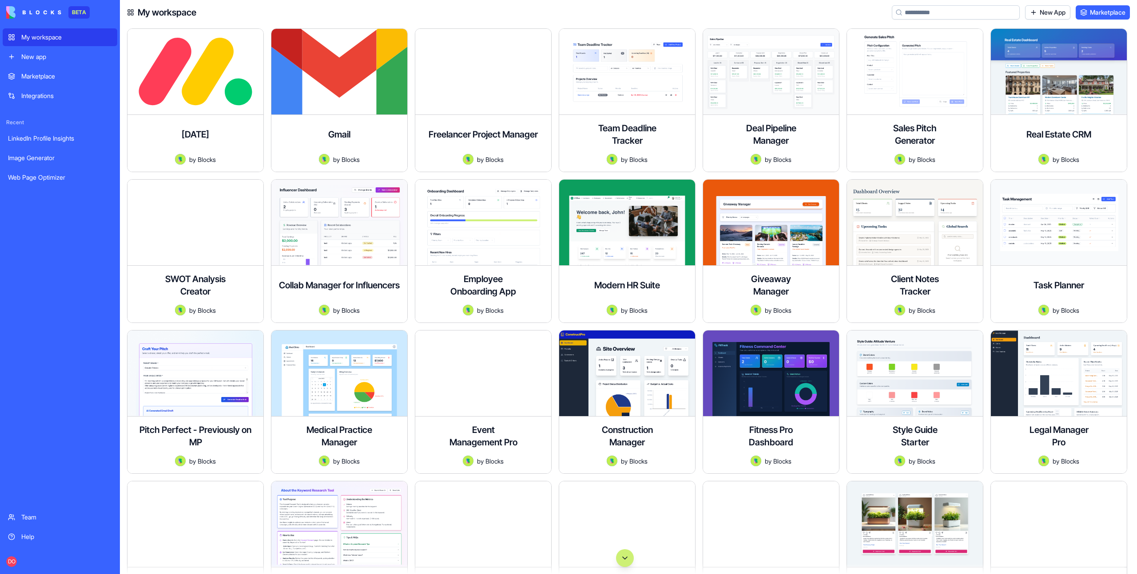
click at [36, 95] on div "Integrations" at bounding box center [66, 95] width 91 height 9
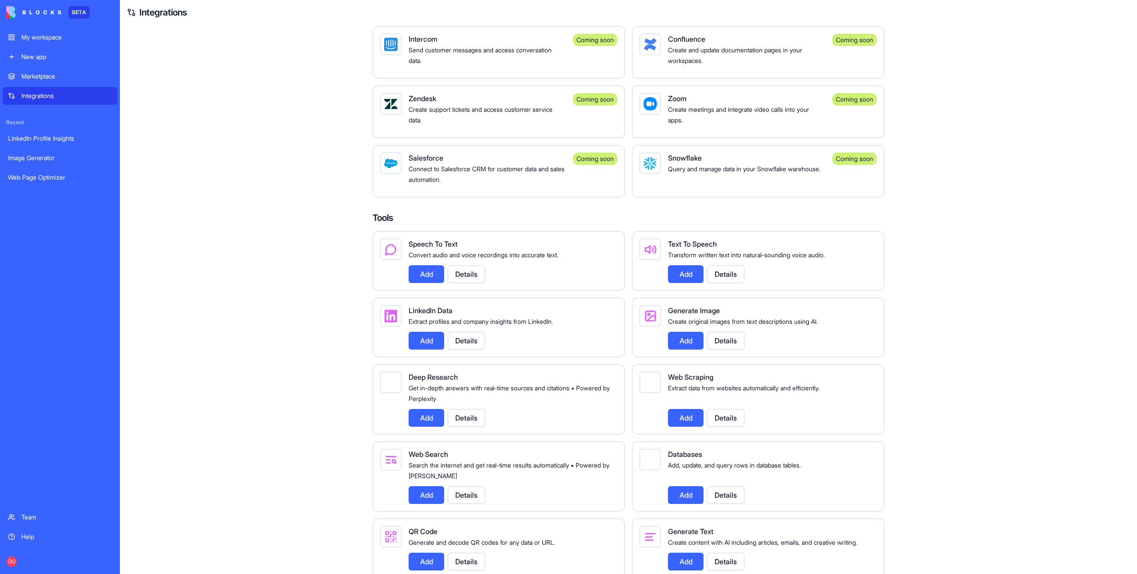
scroll to position [600, 0]
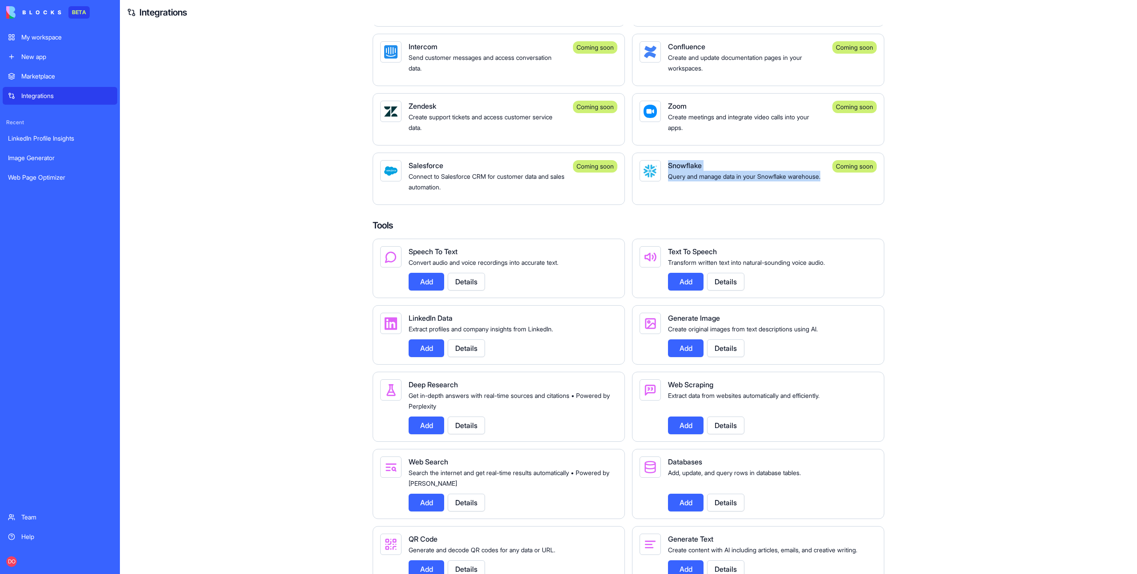
drag, startPoint x: 724, startPoint y: 198, endPoint x: 669, endPoint y: 178, distance: 57.7
click at [669, 178] on div "Snowflake Query and manage data in your Snowflake warehouse." at bounding box center [746, 178] width 157 height 37
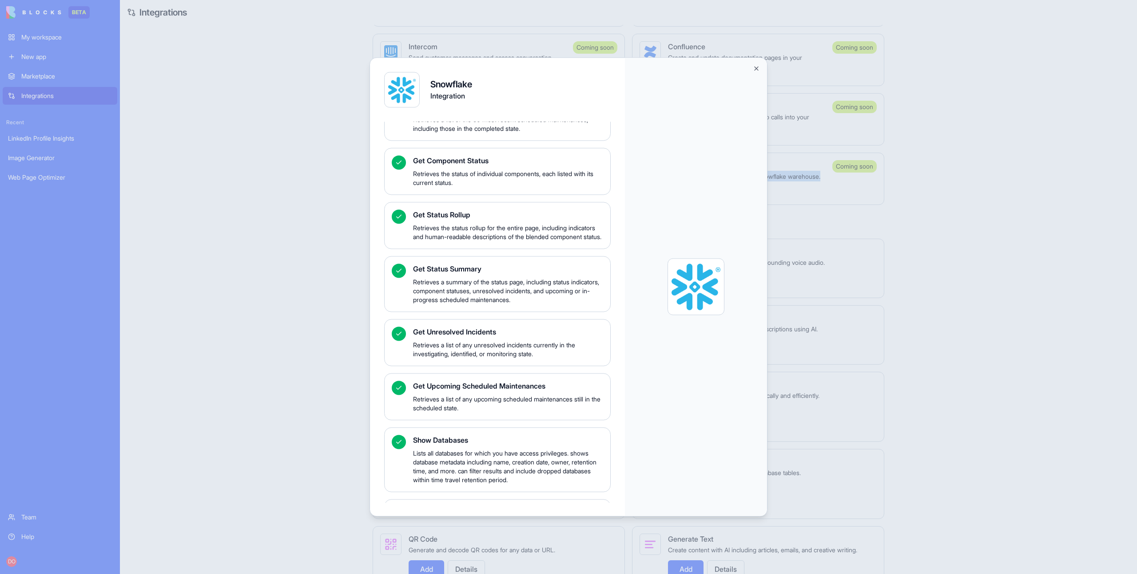
scroll to position [0, 0]
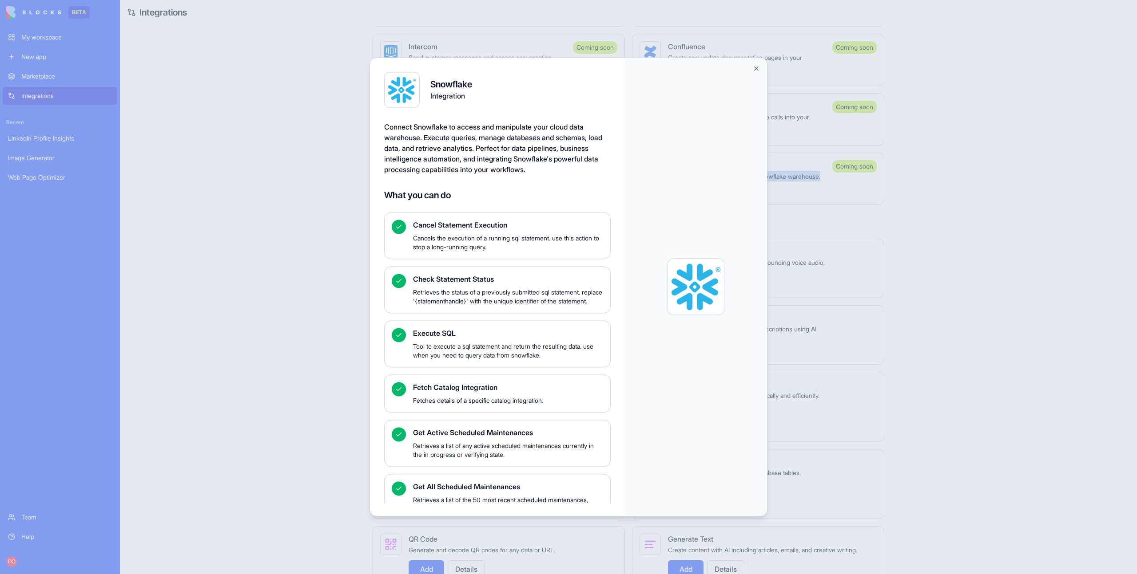
click at [757, 68] on button "Close" at bounding box center [756, 68] width 7 height 7
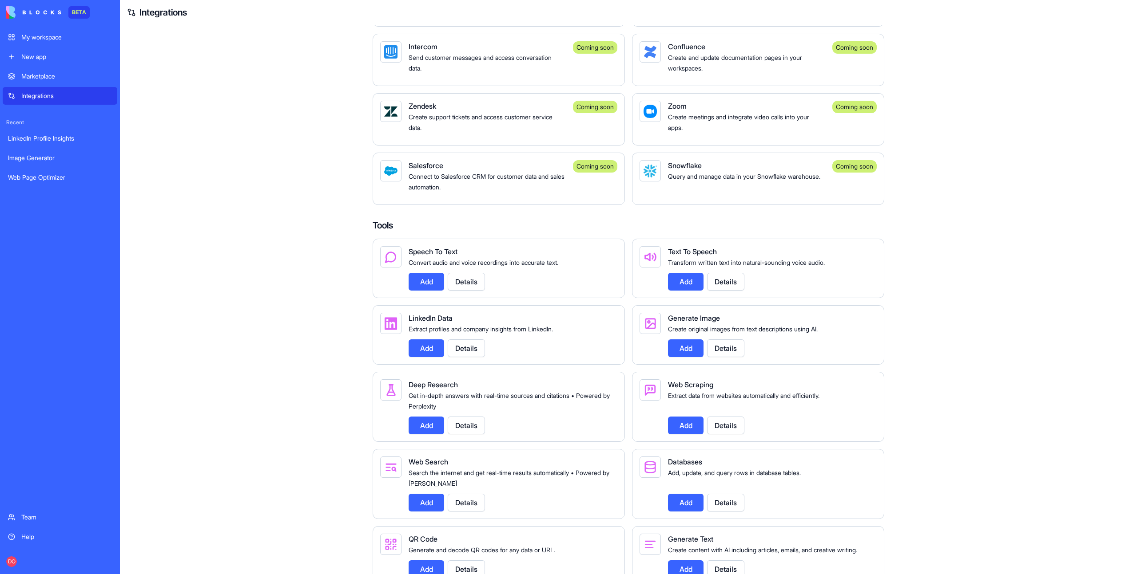
click at [987, 255] on div "Integrations Manage your connected services and discover new integrations Integ…" at bounding box center [628, 53] width 1017 height 1256
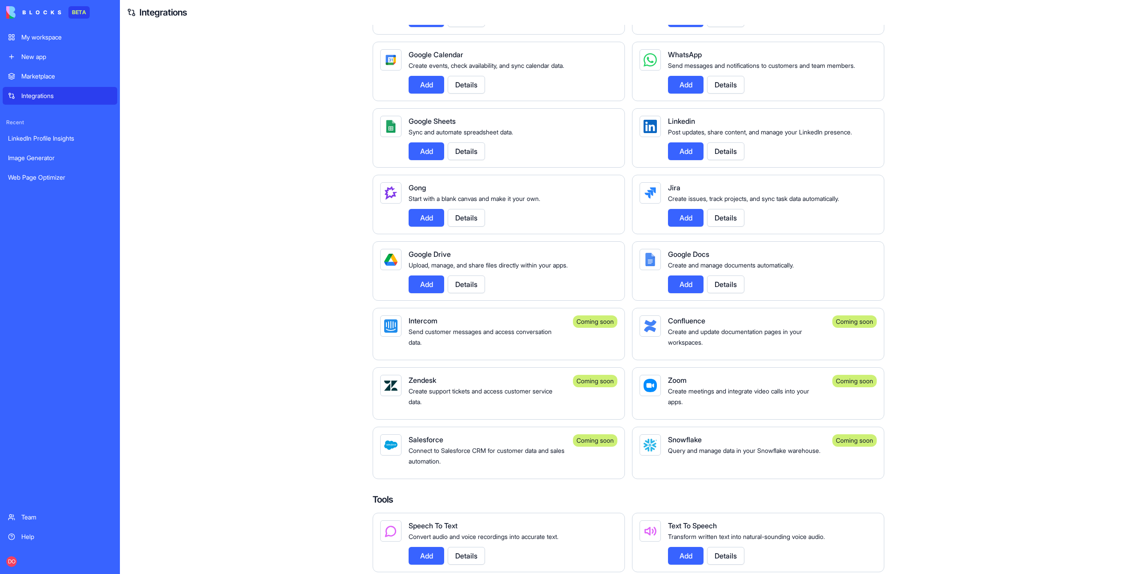
scroll to position [323, 0]
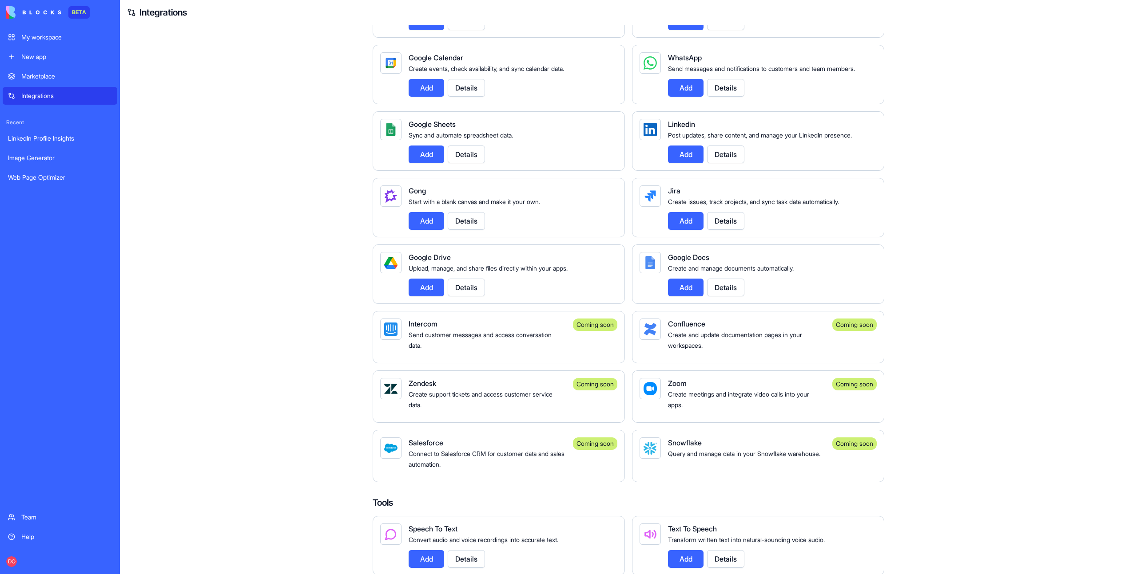
click at [1009, 186] on div "Integrations Manage your connected services and discover new integrations Integ…" at bounding box center [628, 330] width 1017 height 1256
click at [258, 209] on div "Integrations Manage your connected services and discover new integrations Integ…" at bounding box center [628, 330] width 1017 height 1256
click at [52, 96] on div "Integrations" at bounding box center [66, 95] width 91 height 9
click at [49, 40] on div "My workspace" at bounding box center [66, 37] width 91 height 9
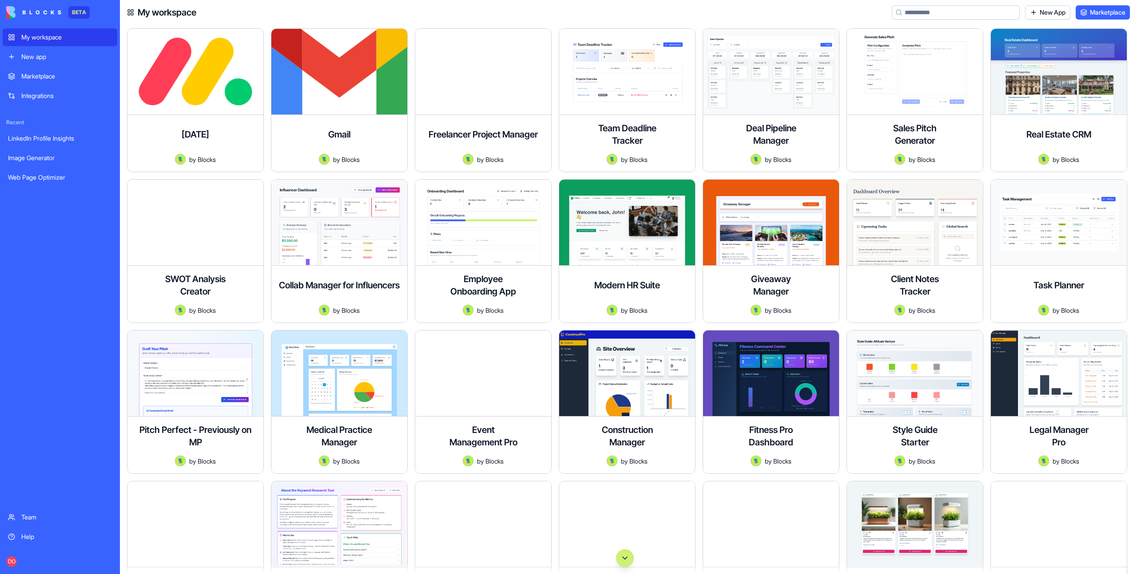
click at [950, 12] on input at bounding box center [955, 12] width 128 height 14
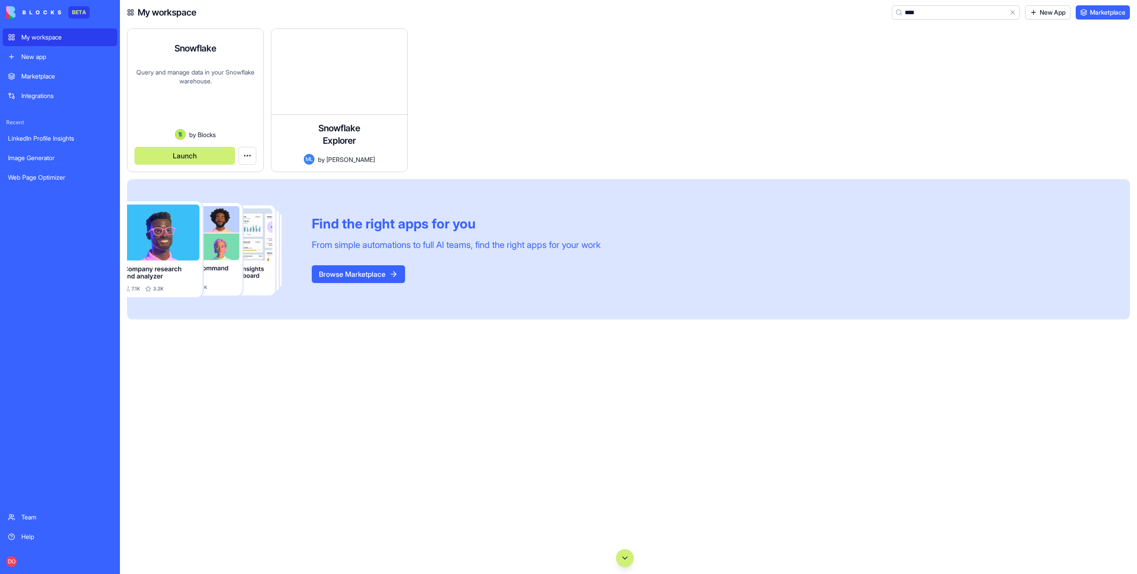
type input "****"
click at [190, 120] on div "Query and manage data in your Snowflake warehouse." at bounding box center [196, 98] width 122 height 61
click at [254, 163] on html "BETA My workspace New app Marketplace Integrations Recent LinkedIn Profile Insi…" at bounding box center [568, 287] width 1137 height 574
click at [239, 170] on div "Edit app Delete app" at bounding box center [227, 184] width 57 height 33
click at [236, 176] on span "Edit app" at bounding box center [227, 177] width 22 height 9
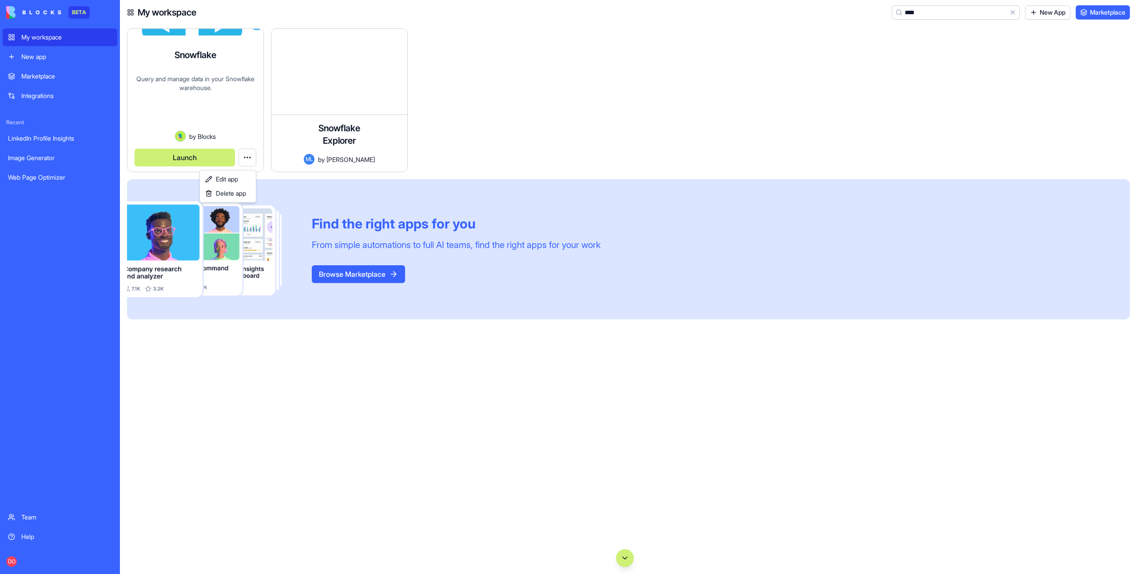
scroll to position [8, 0]
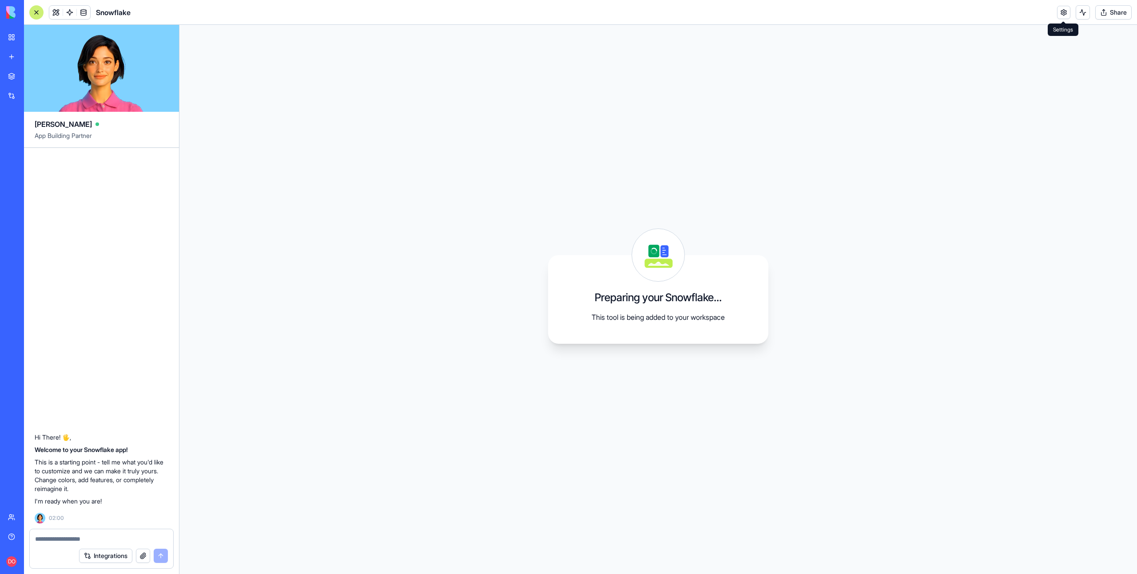
click at [1057, 12] on link at bounding box center [1063, 12] width 13 height 13
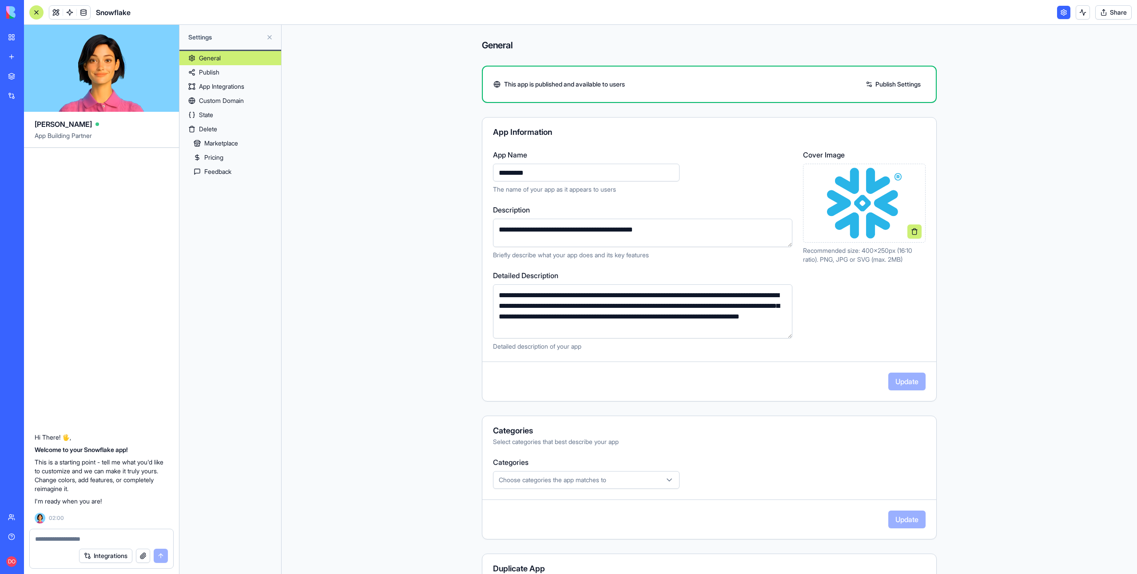
click at [221, 70] on link "Publish" at bounding box center [230, 72] width 102 height 14
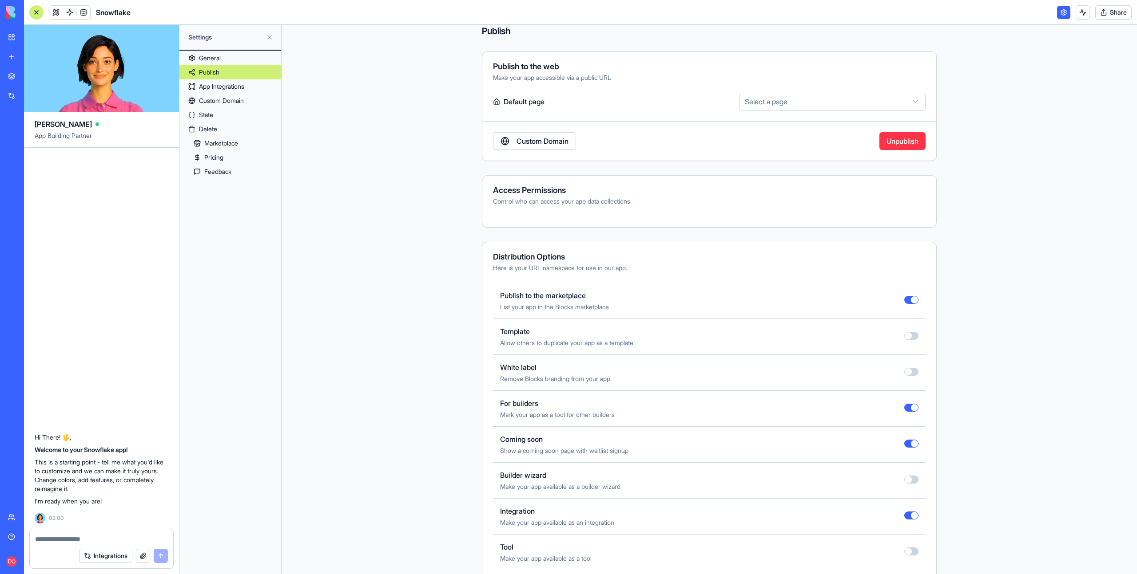
scroll to position [21, 0]
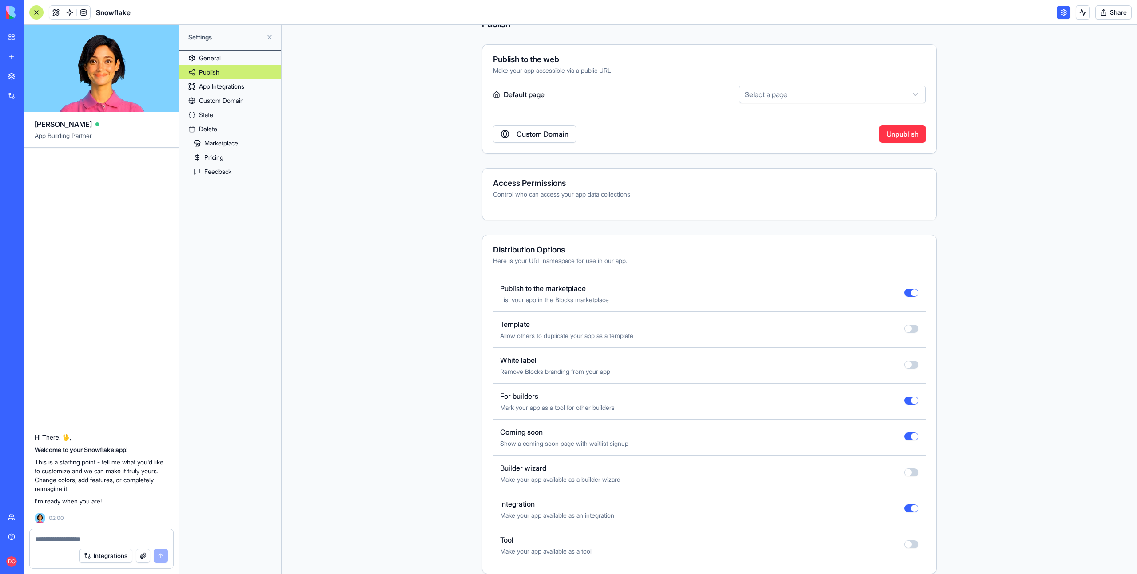
click at [925, 437] on div "Coming soon Show a coming soon page with waitlist signup" at bounding box center [709, 438] width 432 height 36
click at [903, 436] on div "Coming soon Show a coming soon page with waitlist signup" at bounding box center [709, 438] width 432 height 36
click at [911, 438] on button "button" at bounding box center [911, 437] width 14 height 8
click at [418, 357] on div "Publish Publish to the web Make your app accessible via a public URL Default pa…" at bounding box center [708, 300] width 855 height 550
click at [33, 57] on div "New app" at bounding box center [27, 56] width 12 height 9
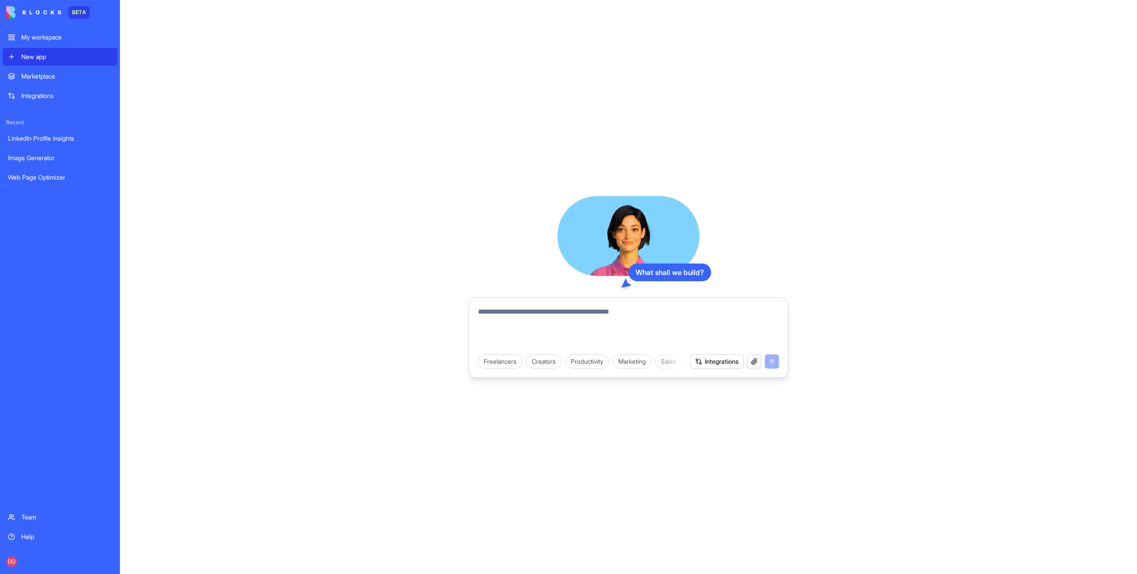
click at [272, 249] on div "What shall we build? Freelancers Creators Productivity Marketing Sales HR & Rec…" at bounding box center [628, 287] width 1017 height 574
click at [280, 141] on div "What shall we build? Freelancers Creators Productivity Marketing Sales HR & Rec…" at bounding box center [628, 287] width 1017 height 574
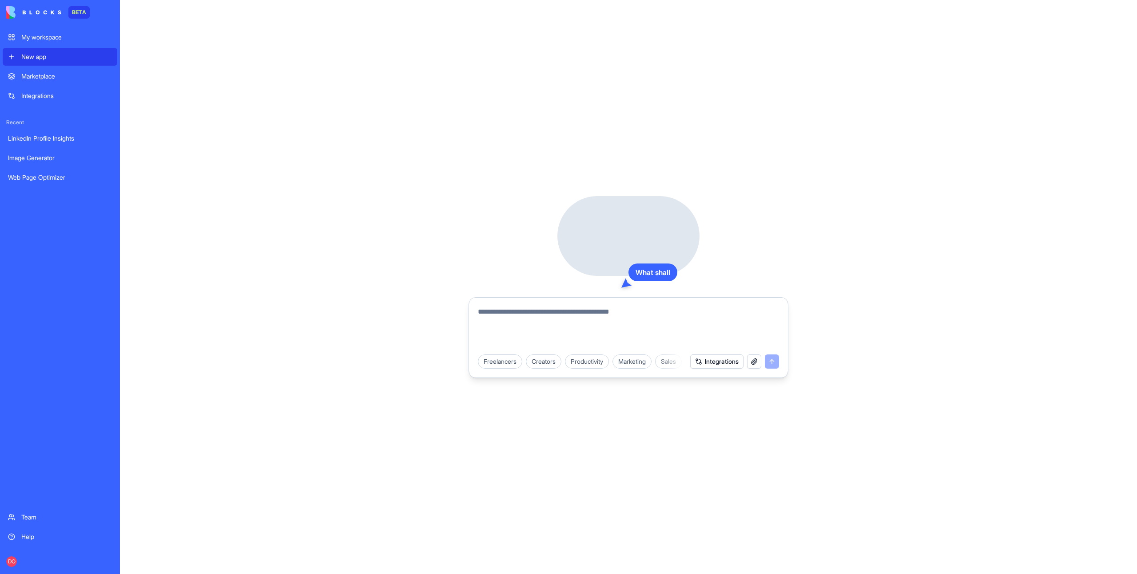
click at [551, 317] on textarea at bounding box center [628, 328] width 301 height 43
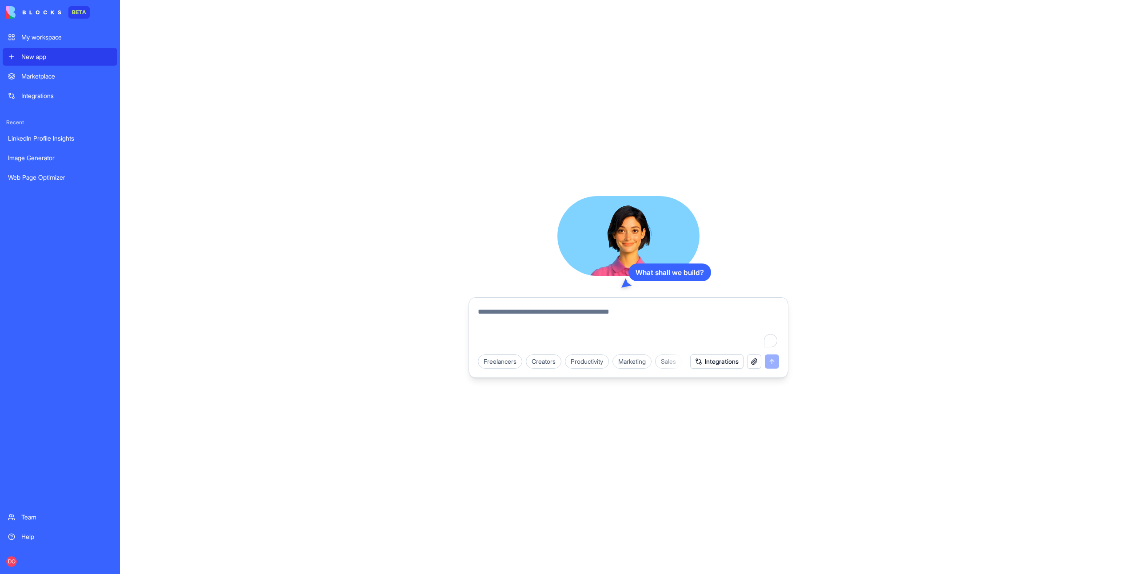
paste textarea "**********"
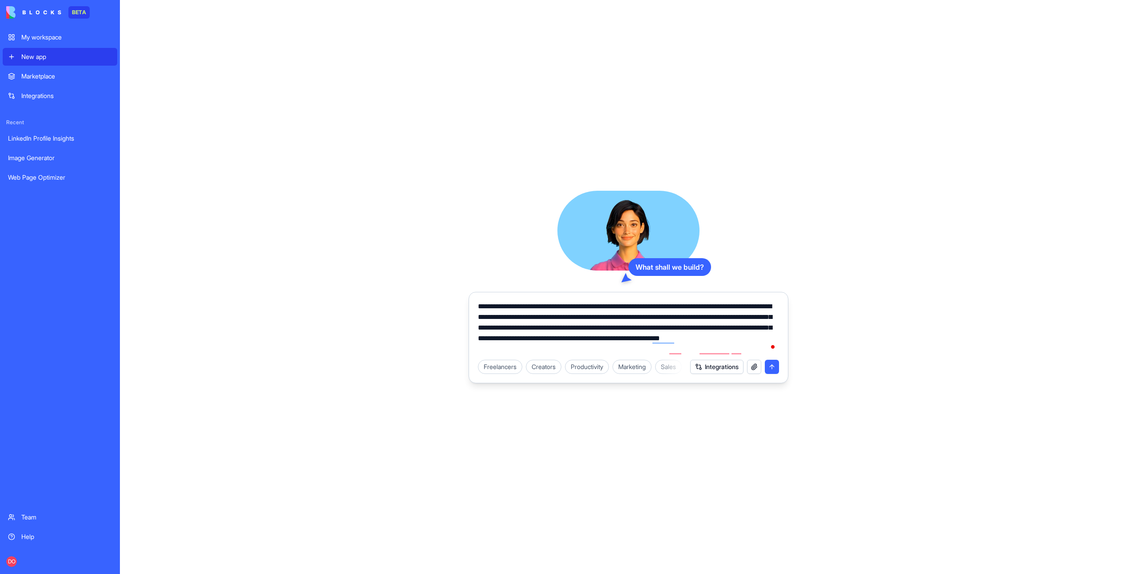
type textarea "**********"
click at [770, 369] on button "submit" at bounding box center [772, 367] width 14 height 14
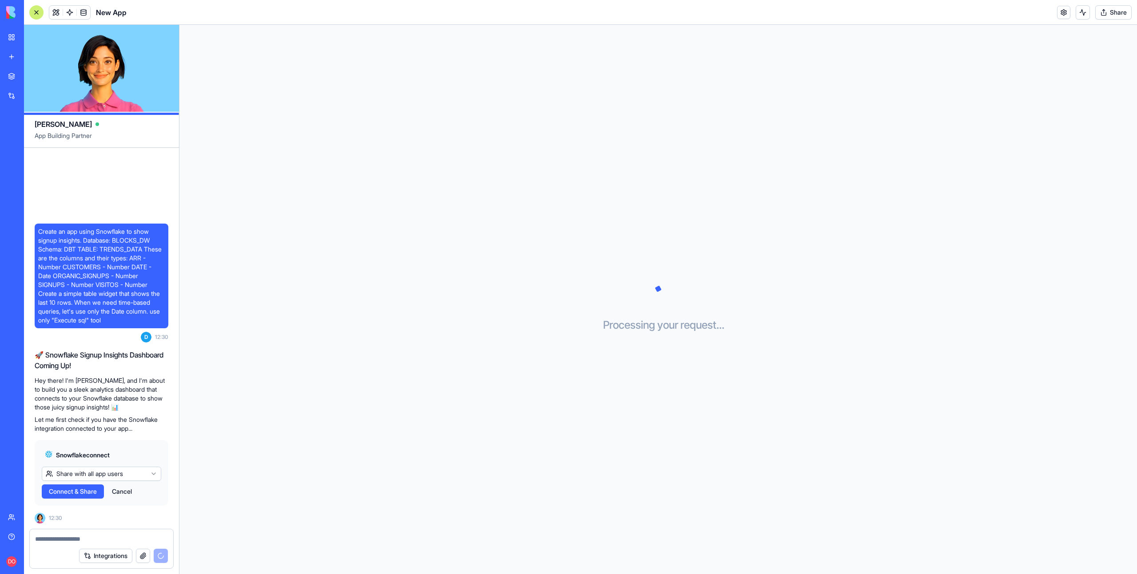
click at [73, 492] on span "Connect & Share" at bounding box center [73, 491] width 48 height 9
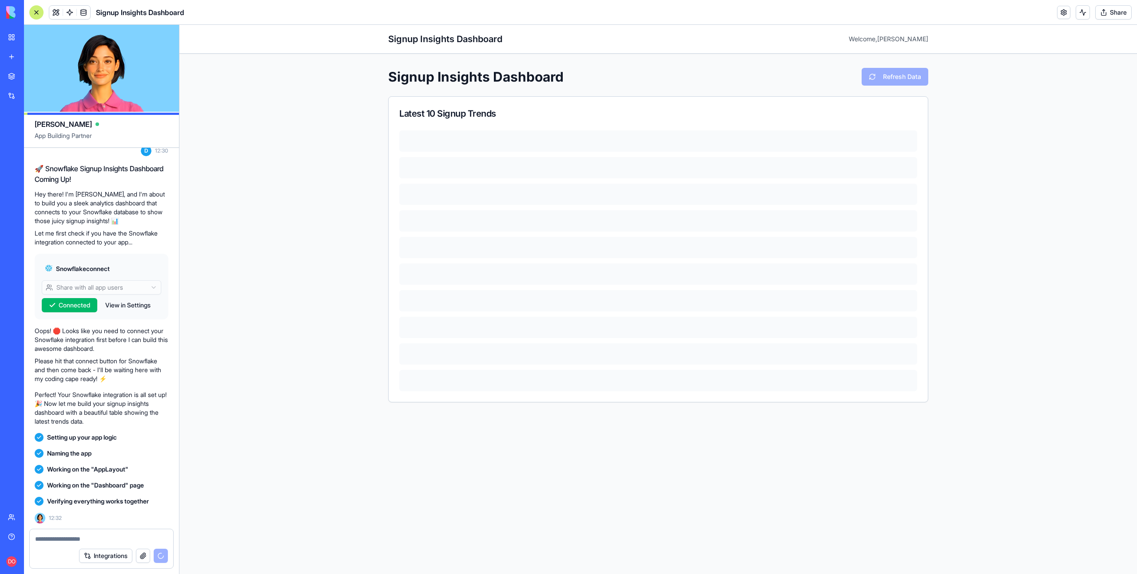
scroll to position [254, 0]
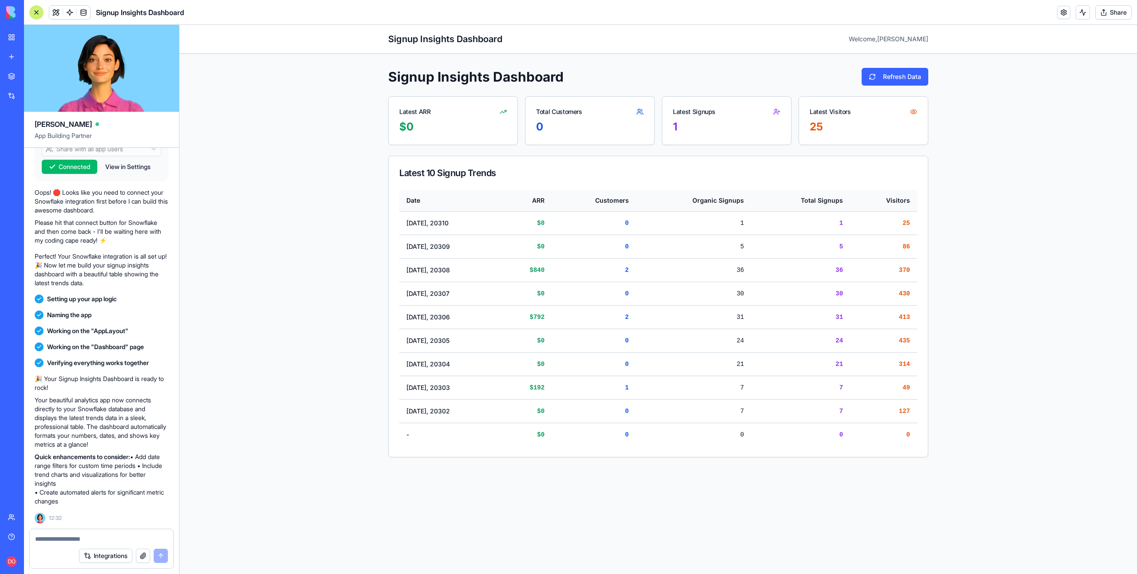
click at [999, 298] on div "Signup Insights Dashboard Welcome, Dan Signup Insights Dashboard Refresh Data L…" at bounding box center [657, 300] width 957 height 550
click at [972, 303] on div "Signup Insights Dashboard Welcome, Dan Signup Insights Dashboard Refresh Data L…" at bounding box center [657, 300] width 957 height 550
click at [963, 333] on div "Signup Insights Dashboard Welcome, Dan Signup Insights Dashboard Refresh Data L…" at bounding box center [657, 300] width 957 height 550
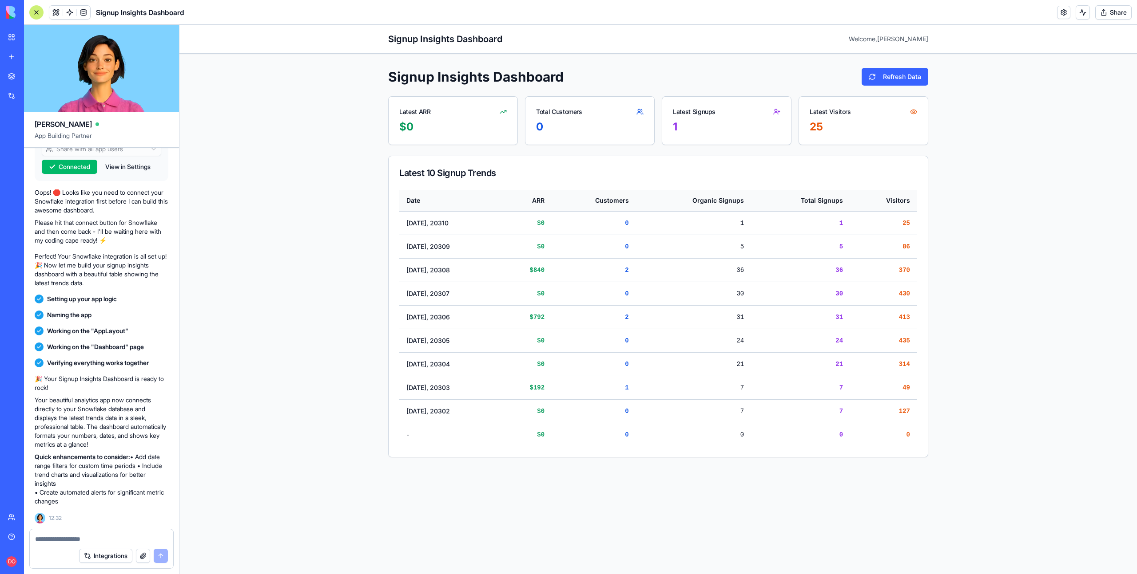
click at [274, 162] on div "Signup Insights Dashboard Welcome, Dan Signup Insights Dashboard Refresh Data L…" at bounding box center [657, 300] width 957 height 550
click at [284, 160] on div "Signup Insights Dashboard Welcome, Dan Signup Insights Dashboard Refresh Data L…" at bounding box center [657, 300] width 957 height 550
click at [330, 268] on div "Signup Insights Dashboard Welcome, Dan Signup Insights Dashboard Refresh Data L…" at bounding box center [657, 300] width 957 height 550
click at [1032, 165] on div "Signup Insights Dashboard Welcome, Dan Signup Insights Dashboard Refresh Data L…" at bounding box center [657, 300] width 957 height 550
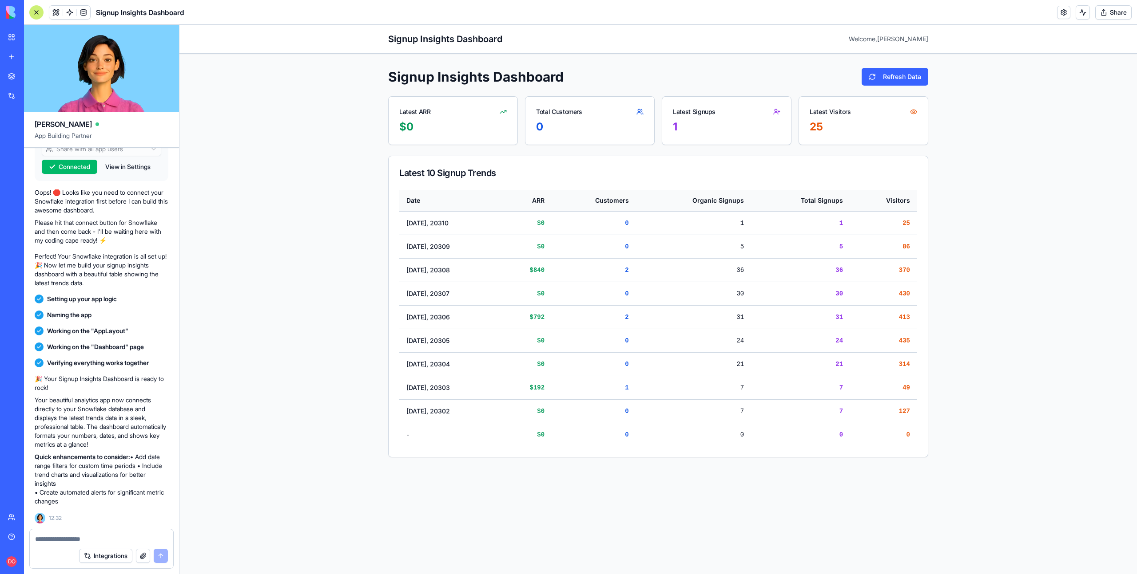
click at [1010, 183] on div "Signup Insights Dashboard Welcome, Dan Signup Insights Dashboard Refresh Data L…" at bounding box center [657, 300] width 957 height 550
click at [232, 143] on div "Signup Insights Dashboard Welcome, Dan Signup Insights Dashboard Refresh Data L…" at bounding box center [657, 300] width 957 height 550
click at [266, 153] on div "Signup Insights Dashboard Welcome, Dan Signup Insights Dashboard Refresh Data L…" at bounding box center [657, 300] width 957 height 550
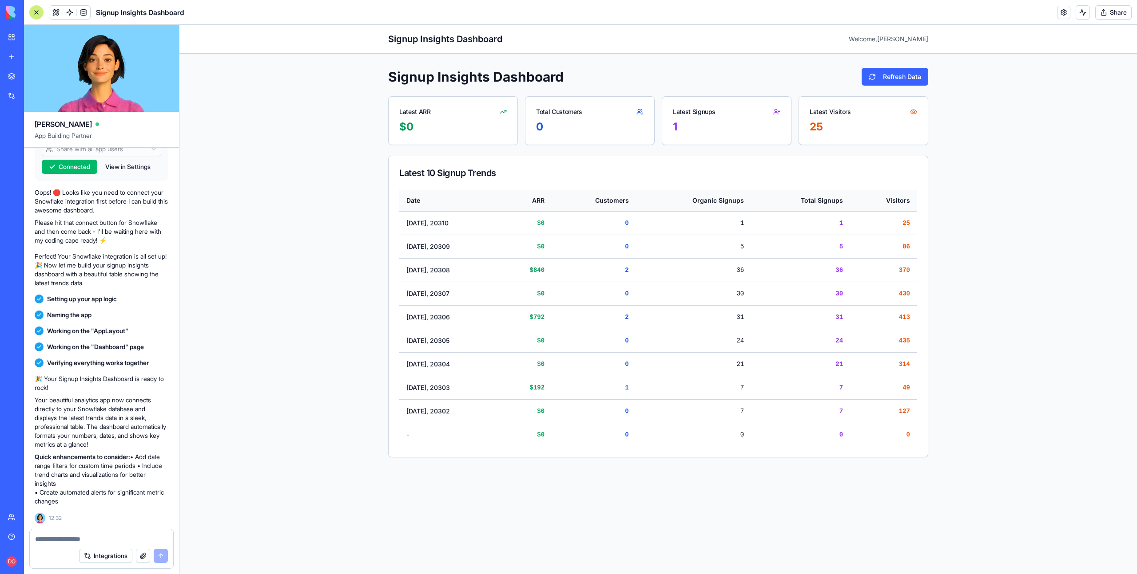
click at [396, 65] on main "Signup Insights Dashboard Refresh Data Latest ARR $0 Total Customers 0 Latest S…" at bounding box center [658, 263] width 568 height 418
drag, startPoint x: 380, startPoint y: 74, endPoint x: 579, endPoint y: 75, distance: 198.5
click at [579, 75] on main "Signup Insights Dashboard Refresh Data Latest ARR $0 Total Customers 0 Latest S…" at bounding box center [658, 263] width 568 height 418
click at [585, 77] on div "Signup Insights Dashboard Refresh Data" at bounding box center [658, 77] width 540 height 18
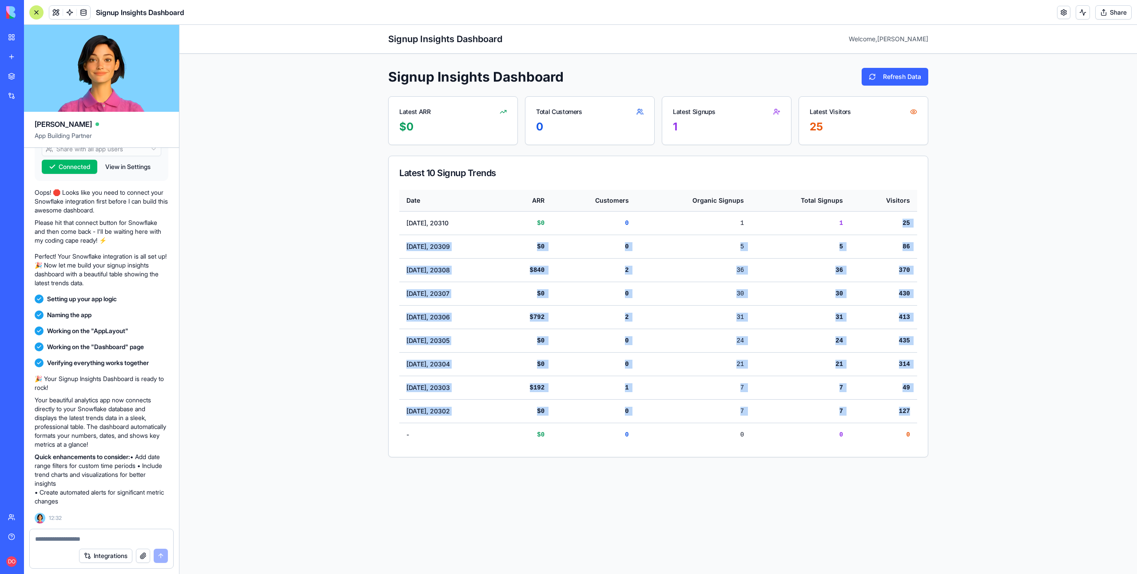
drag, startPoint x: 907, startPoint y: 230, endPoint x: 917, endPoint y: 415, distance: 185.8
click at [910, 413] on tbody "Jan 1, 20310 $0 0 1 1 25 Jan 1, 20309 $0 0 5 5 86 Jan 1, 20308 $840 2 36 36 370…" at bounding box center [658, 328] width 518 height 235
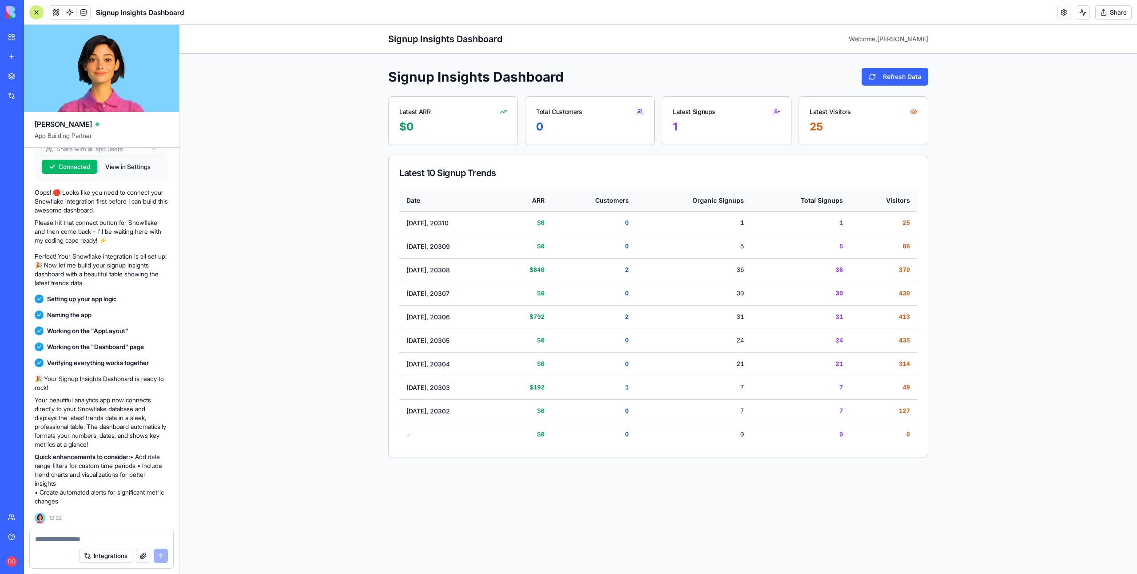
click at [987, 403] on div "Signup Insights Dashboard Welcome, Dan Signup Insights Dashboard Refresh Data L…" at bounding box center [657, 300] width 957 height 550
click at [959, 393] on div "Signup Insights Dashboard Welcome, Dan Signup Insights Dashboard Refresh Data L…" at bounding box center [657, 300] width 957 height 550
click at [1062, 14] on link at bounding box center [1063, 12] width 13 height 13
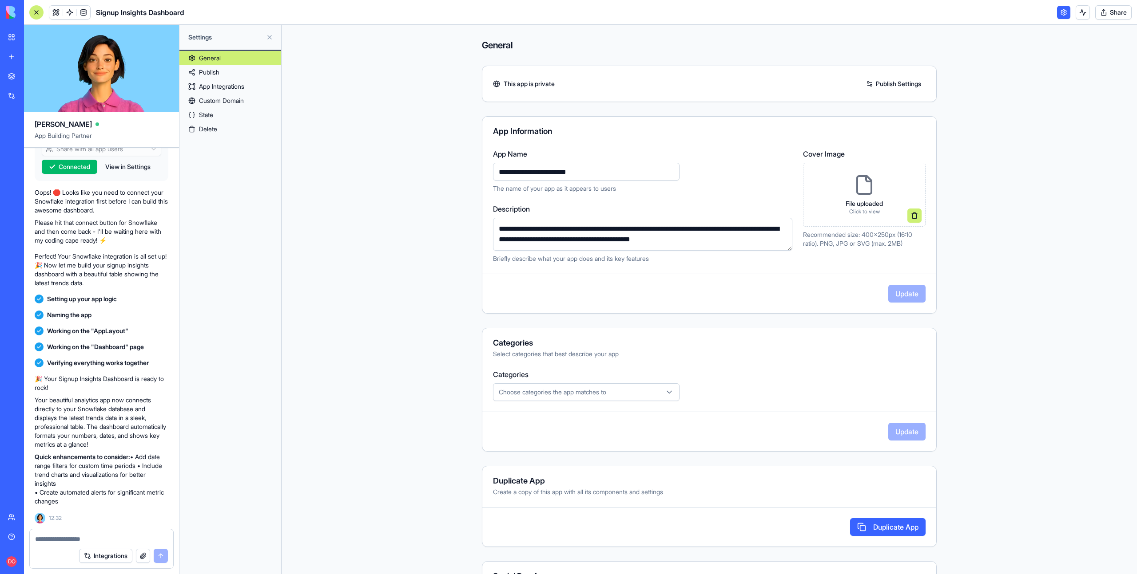
click at [630, 167] on input "**********" at bounding box center [586, 172] width 186 height 18
type input "**********"
click at [890, 295] on button "Update" at bounding box center [906, 294] width 37 height 18
click at [1062, 14] on link at bounding box center [1063, 12] width 13 height 13
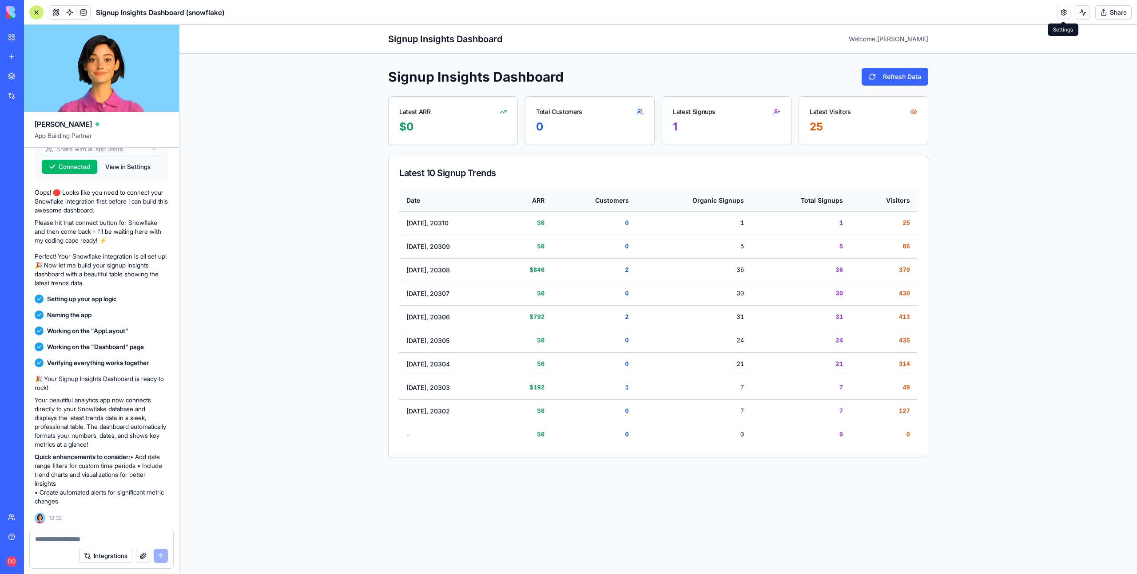
click at [74, 540] on textarea at bounding box center [101, 539] width 133 height 9
paste textarea "**********"
type textarea "**********"
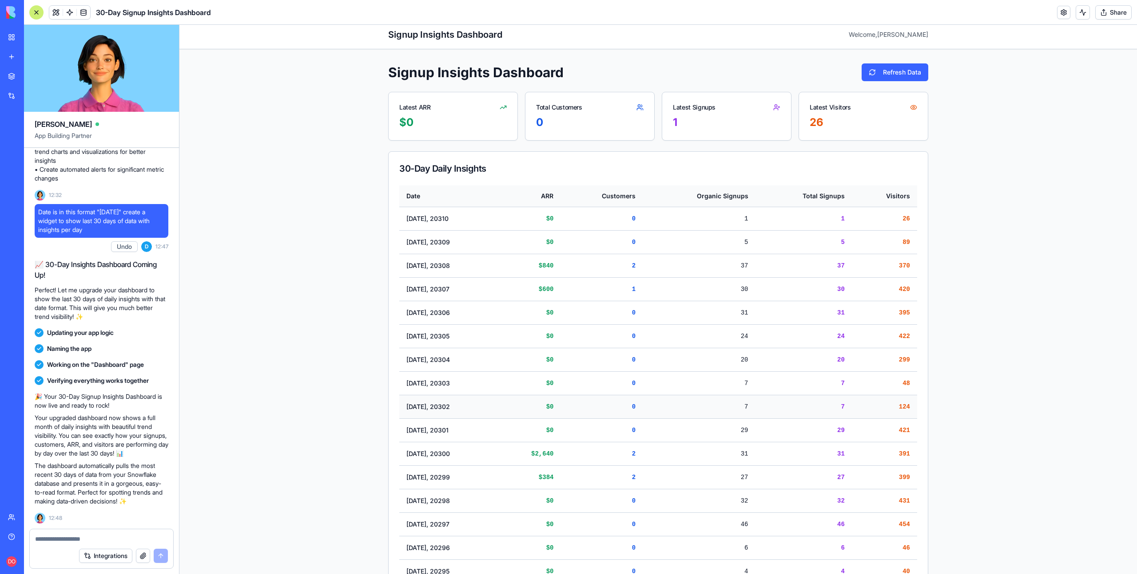
scroll to position [7, 0]
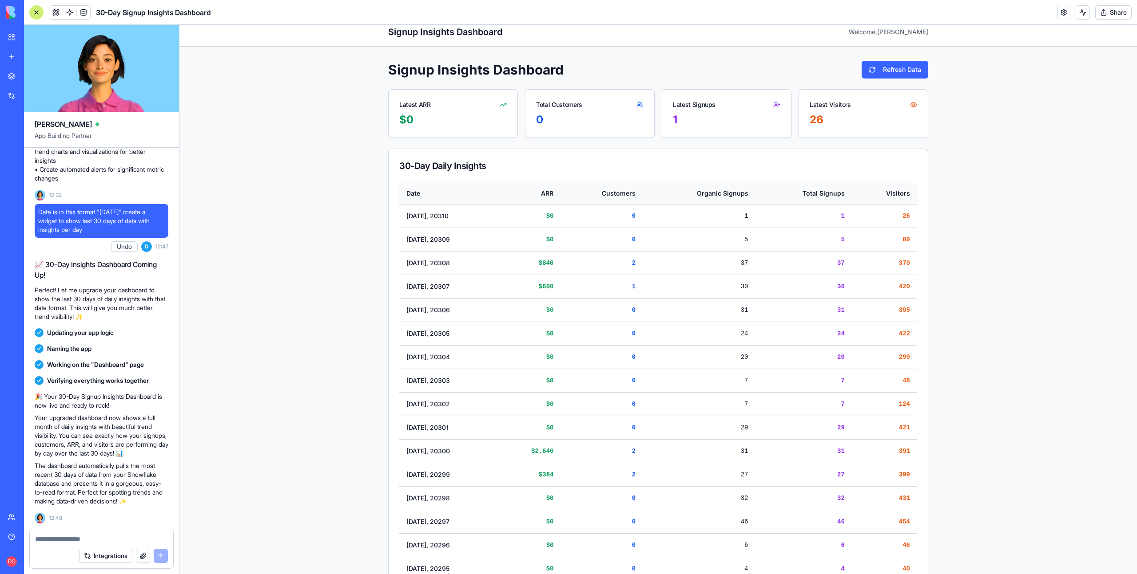
click at [64, 534] on div at bounding box center [101, 537] width 143 height 14
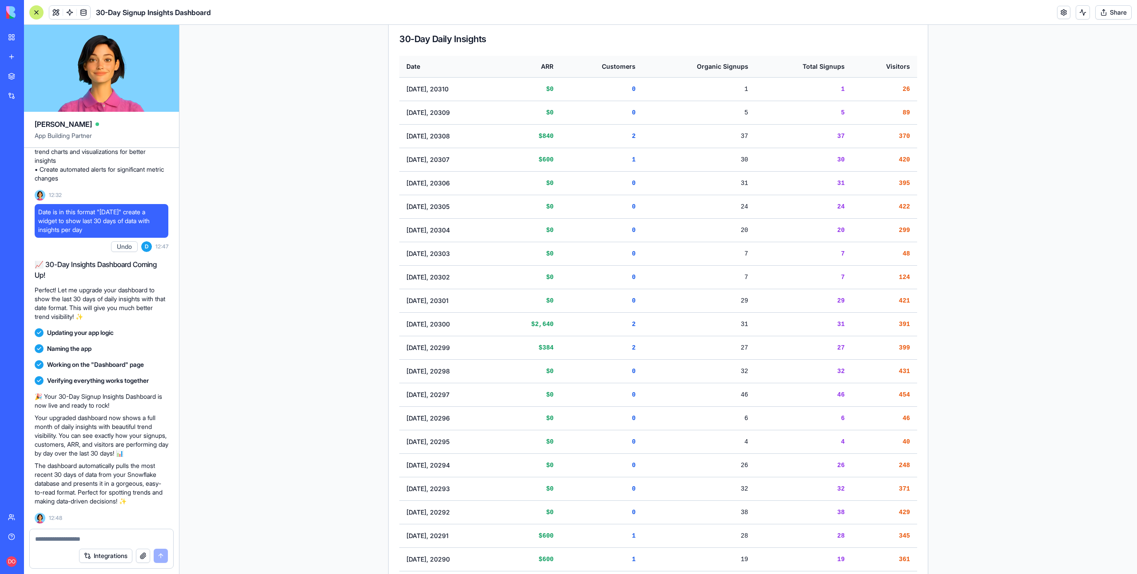
scroll to position [0, 0]
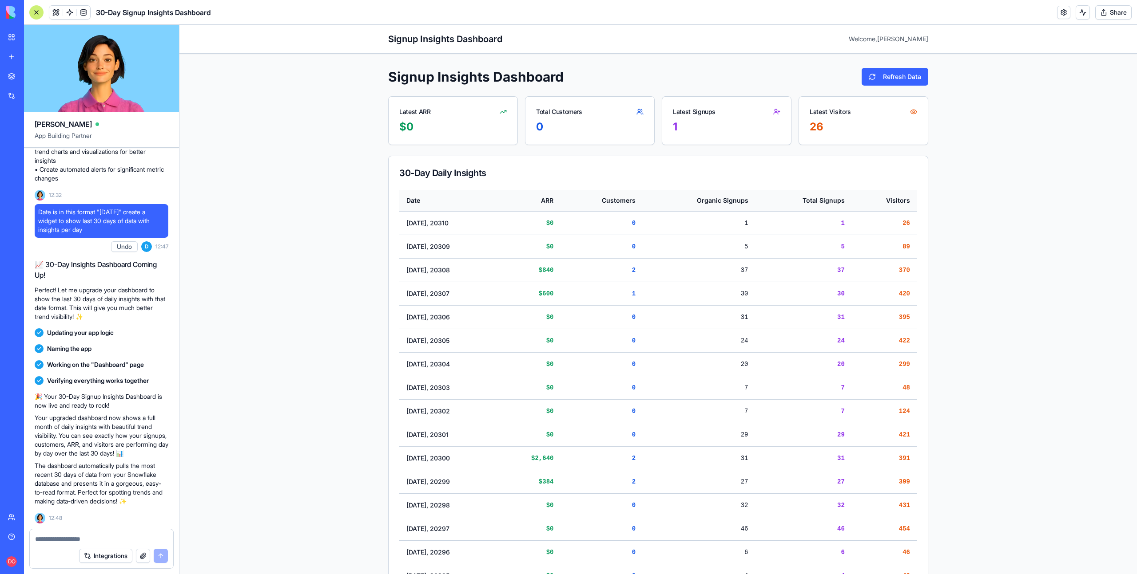
click at [90, 538] on textarea at bounding box center [101, 539] width 133 height 9
type textarea "*"
click at [427, 215] on td "[DATE], 20310" at bounding box center [448, 223] width 99 height 24
click at [424, 224] on td "[DATE], 20310" at bounding box center [448, 223] width 99 height 24
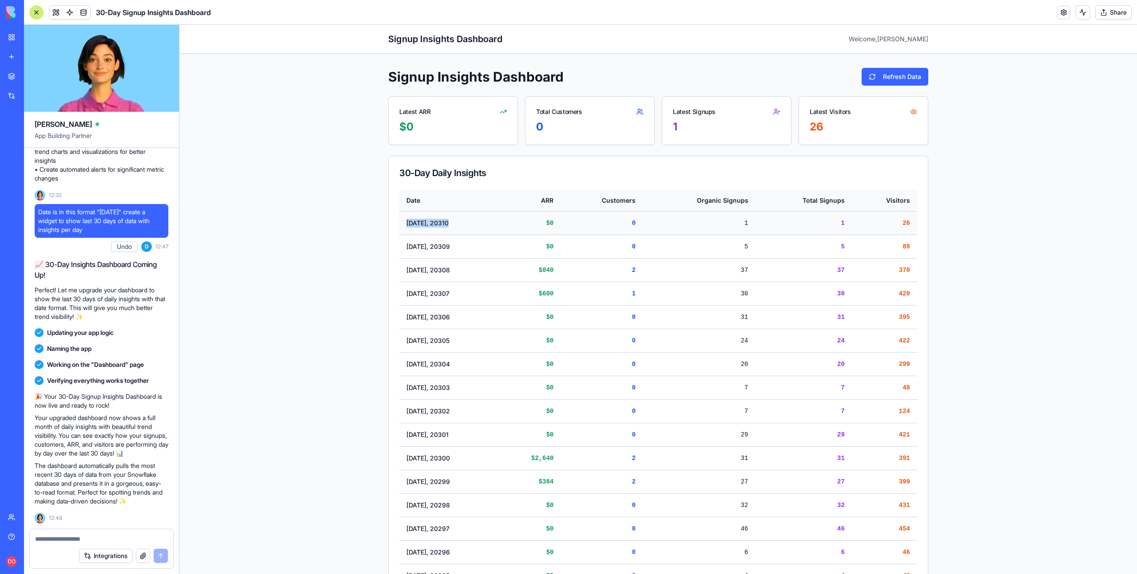
click at [424, 224] on td "[DATE], 20310" at bounding box center [448, 223] width 99 height 24
click at [340, 212] on div "Signup Insights Dashboard Welcome, Dan Signup Insights Dashboard Refresh Data L…" at bounding box center [657, 495] width 957 height 941
click at [56, 13] on button at bounding box center [55, 12] width 13 height 13
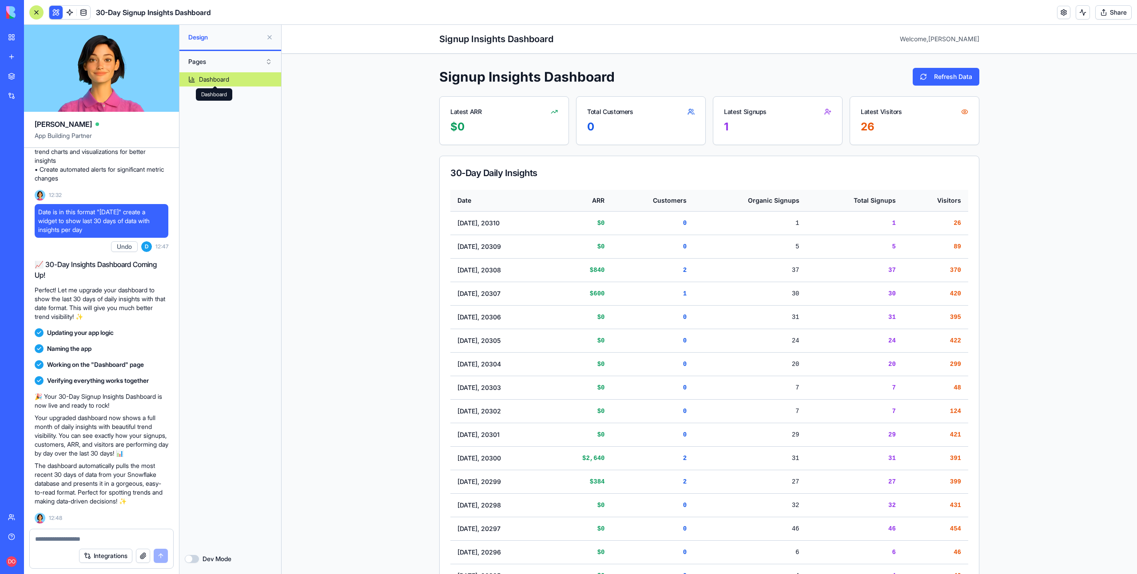
click at [215, 80] on div "Dashboard" at bounding box center [214, 79] width 30 height 9
click at [197, 559] on button "Dev Mode" at bounding box center [192, 559] width 14 height 8
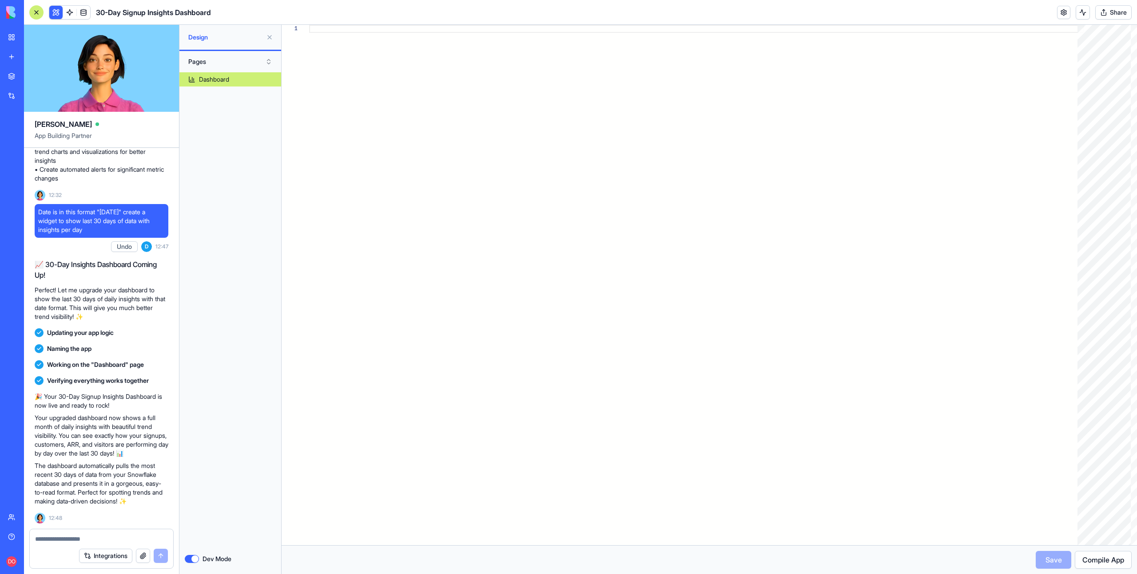
type button "on"
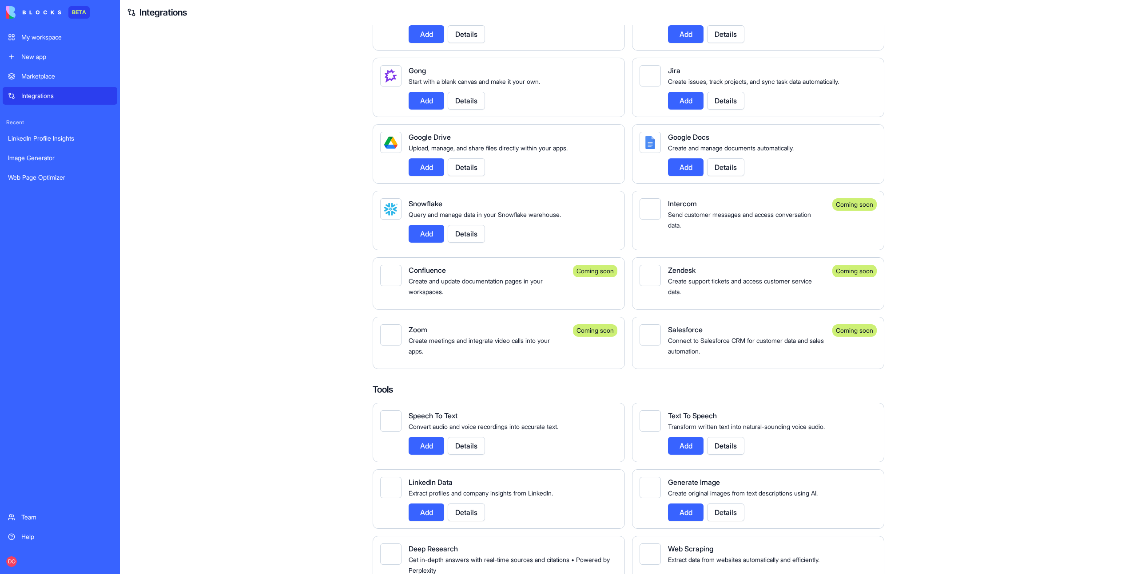
scroll to position [469, 0]
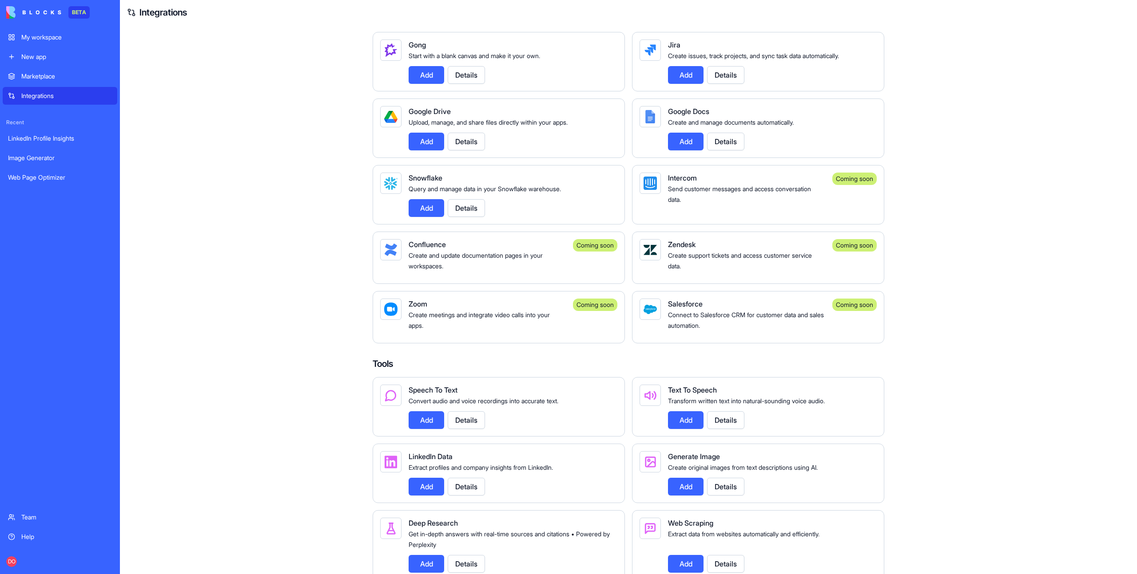
click at [38, 36] on div "My workspace" at bounding box center [66, 37] width 91 height 9
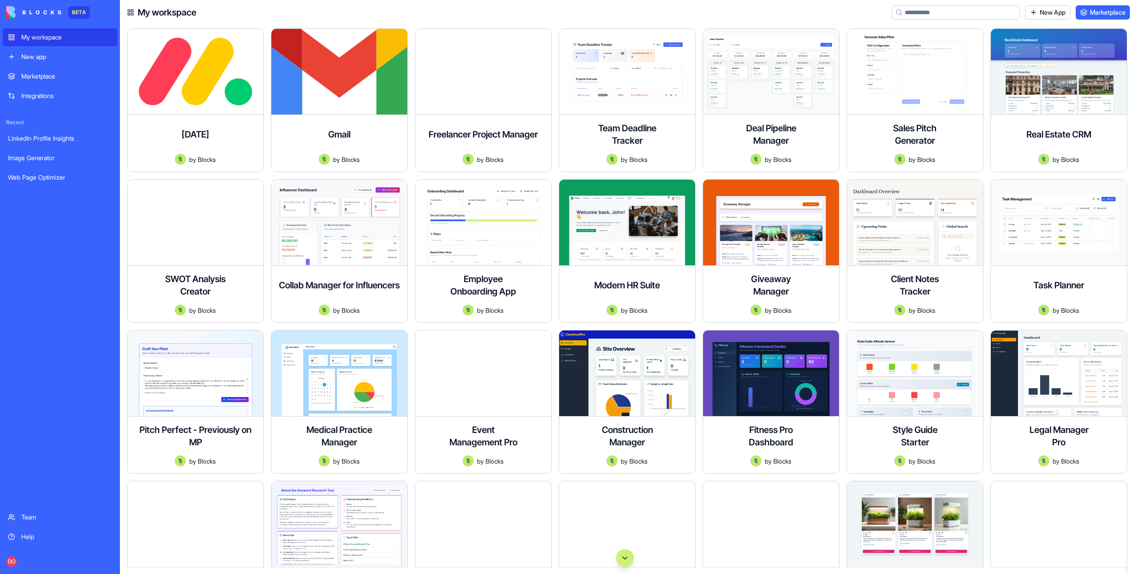
click at [943, 9] on input at bounding box center [955, 12] width 128 height 14
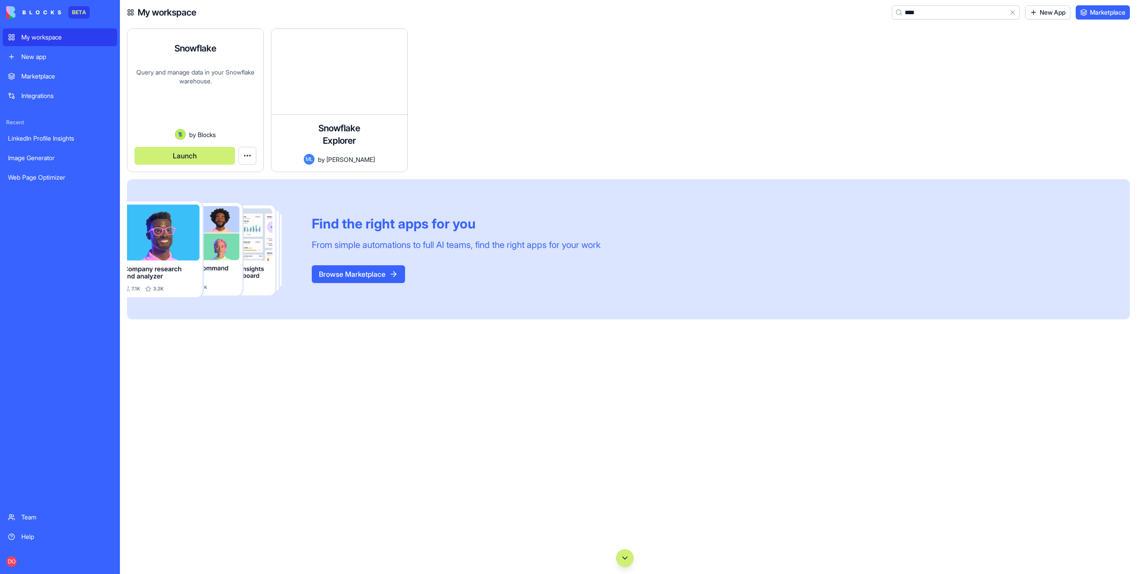
type input "****"
click at [245, 149] on html "BETA My workspace New app Marketplace Integrations Recent LinkedIn Profile Insi…" at bounding box center [568, 287] width 1137 height 574
click at [237, 173] on span "Edit app" at bounding box center [227, 177] width 22 height 9
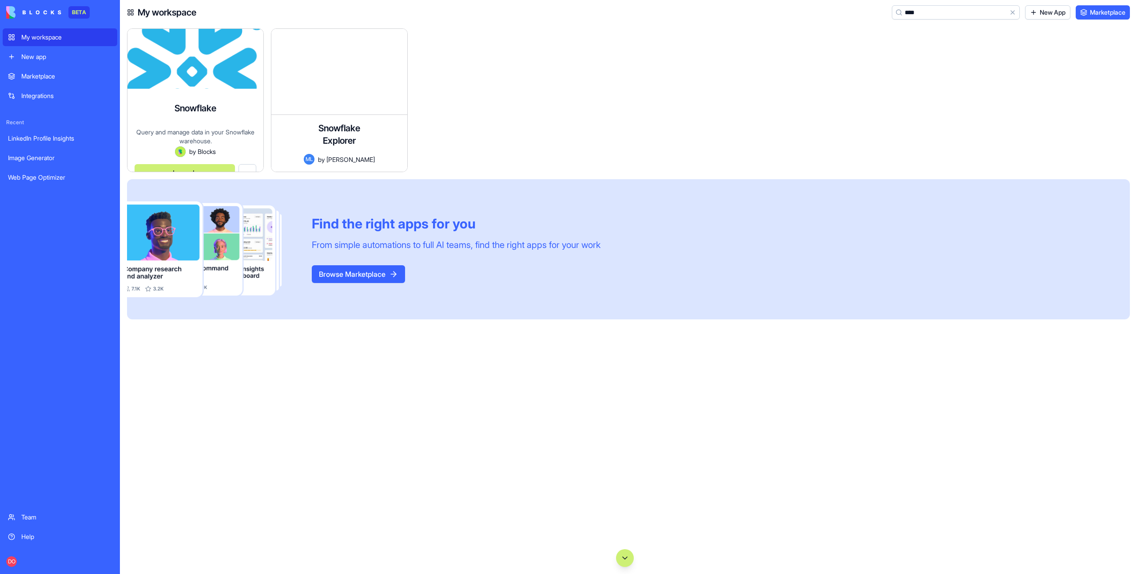
scroll to position [7, 0]
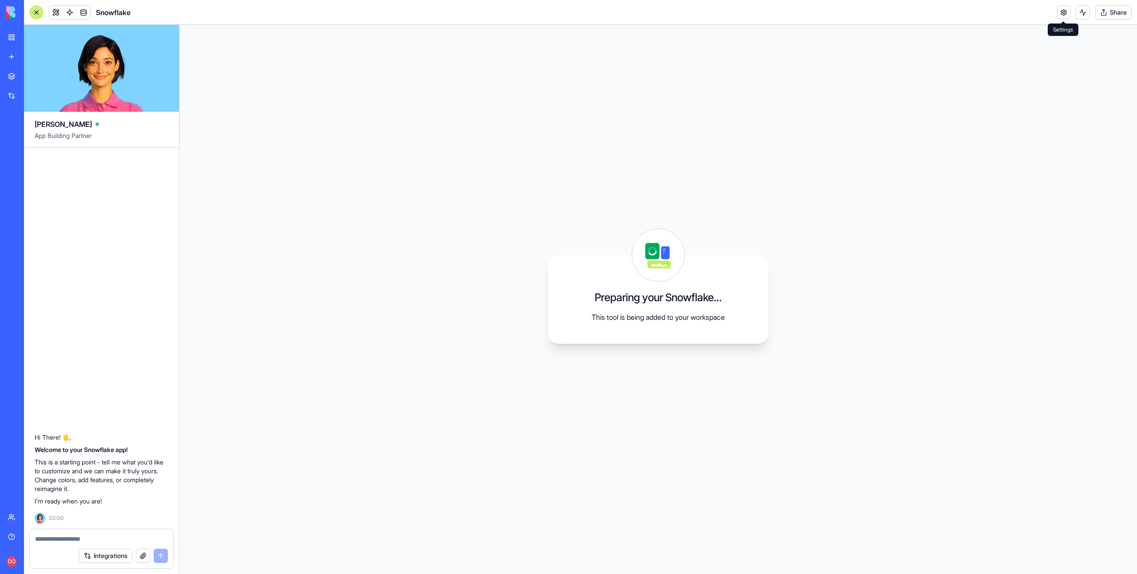
click at [1059, 16] on link at bounding box center [1063, 12] width 13 height 13
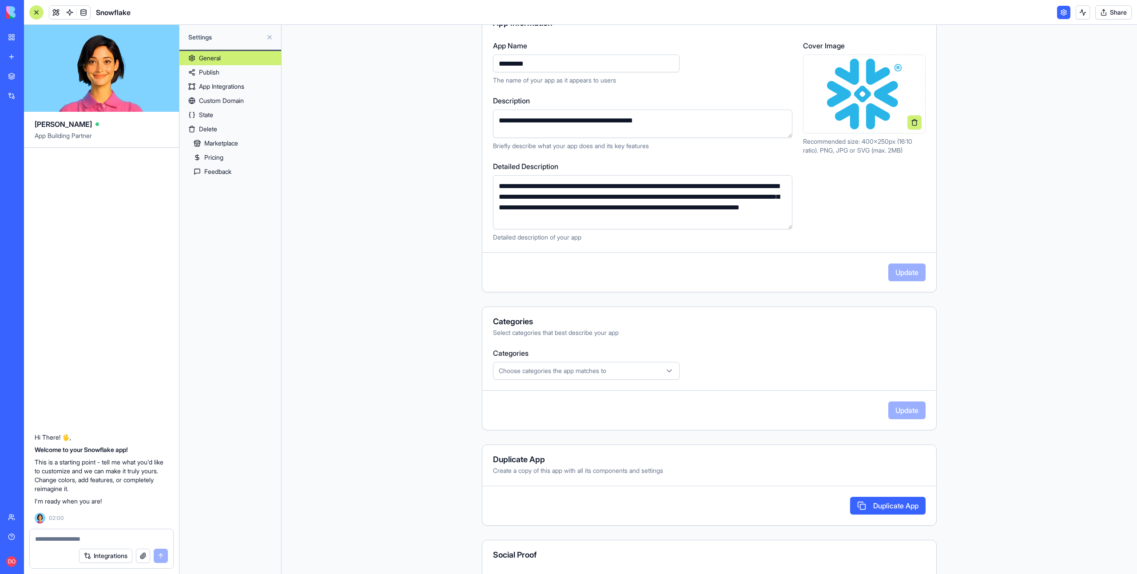
scroll to position [202, 0]
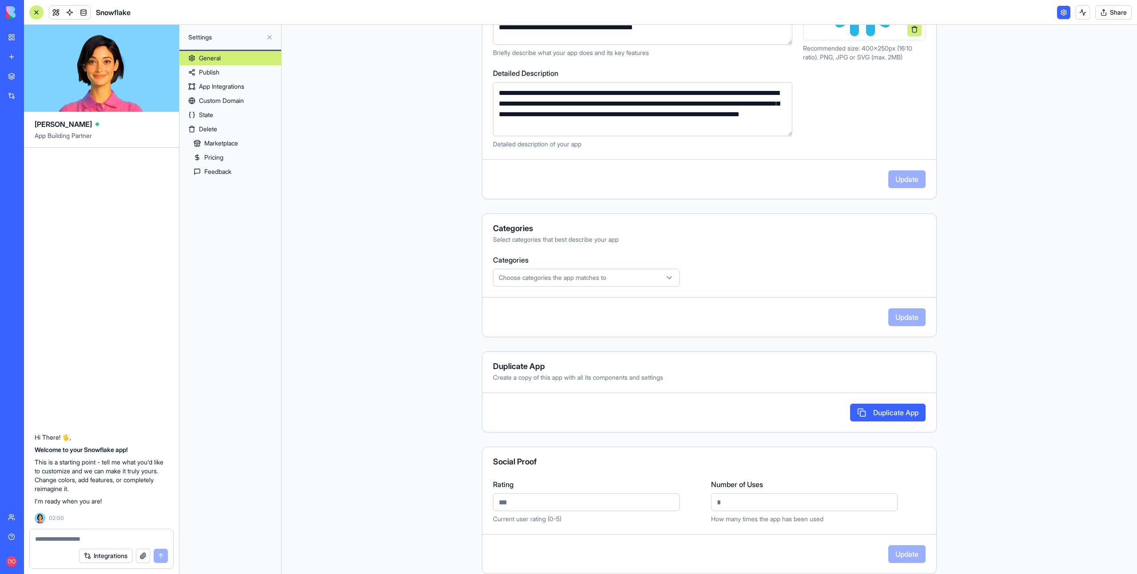
click at [214, 76] on link "Publish" at bounding box center [230, 72] width 102 height 14
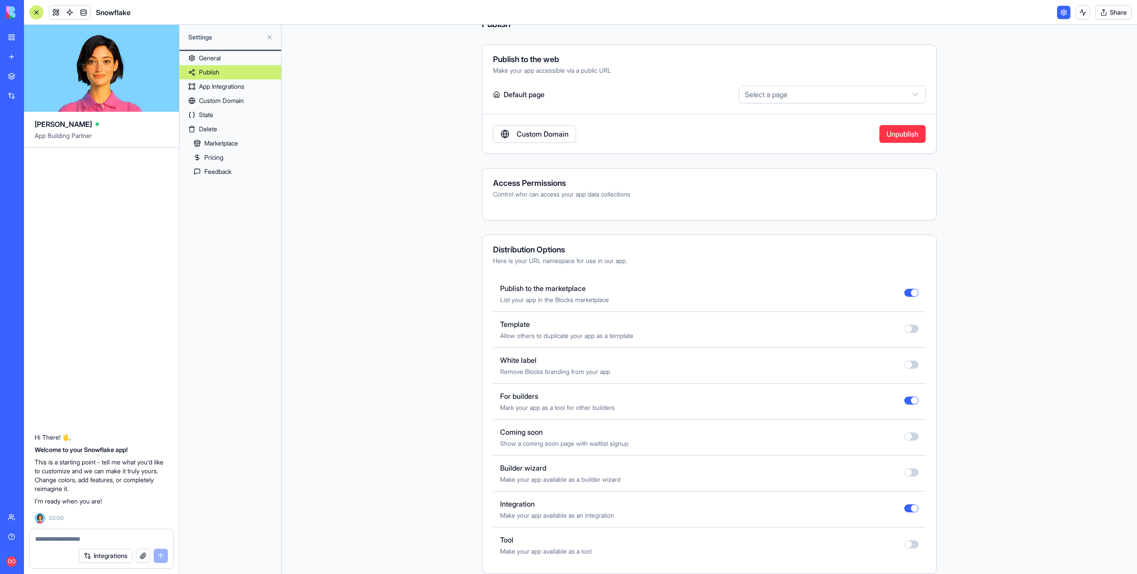
click at [911, 436] on button "button" at bounding box center [911, 437] width 14 height 8
click at [1021, 403] on div "Publish Publish to the web Make your app accessible via a public URL Default pa…" at bounding box center [708, 300] width 855 height 550
click at [978, 392] on div "Publish Publish to the web Make your app accessible via a public URL Default pa…" at bounding box center [708, 300] width 855 height 550
click at [33, 55] on div "New app" at bounding box center [27, 56] width 12 height 9
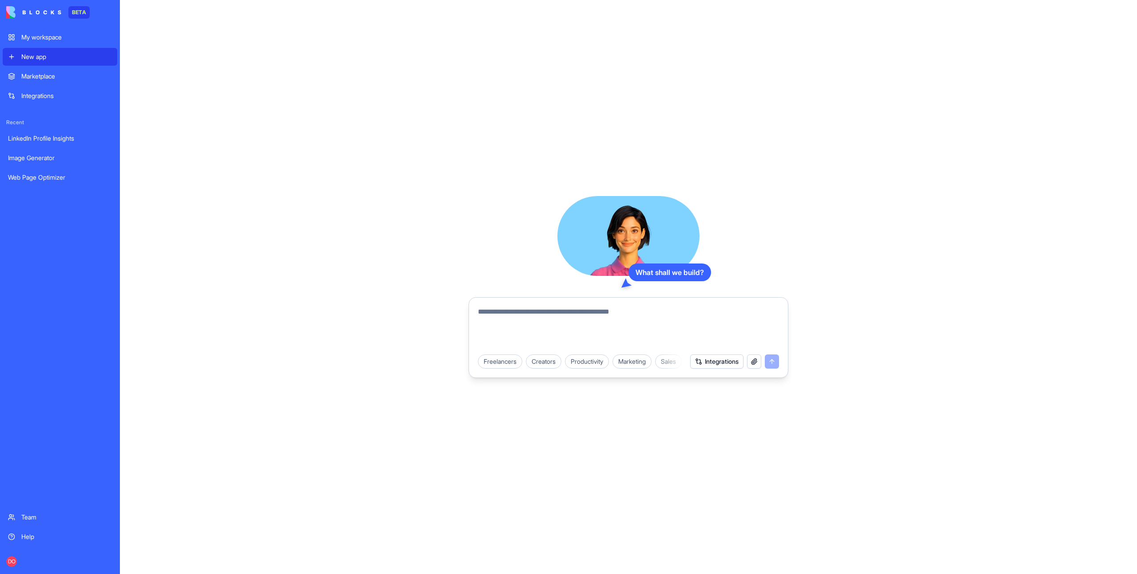
click at [568, 317] on textarea at bounding box center [628, 328] width 301 height 43
type textarea "*"
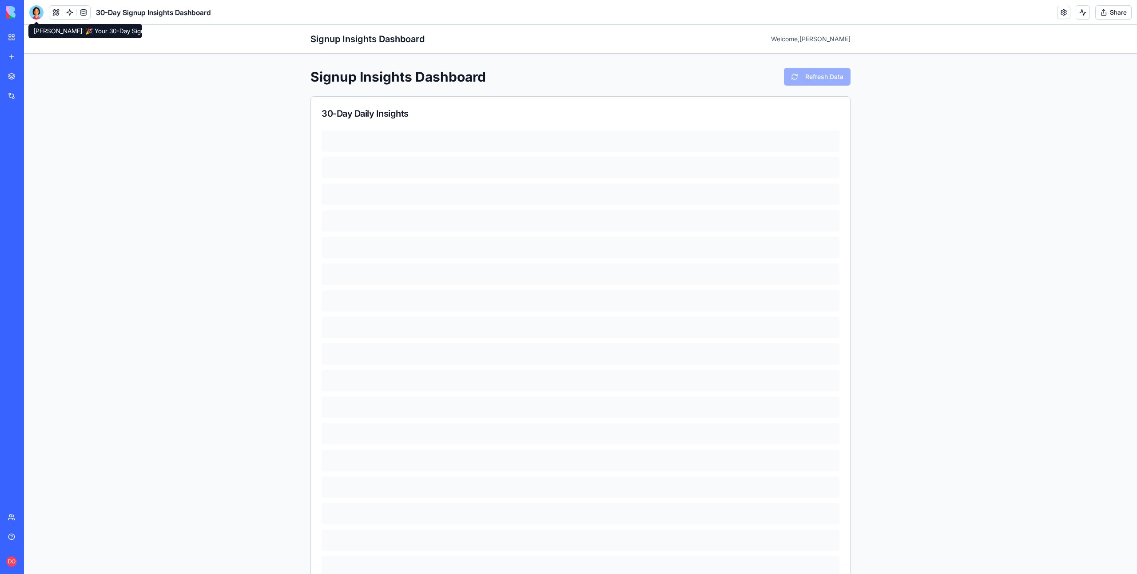
click at [37, 16] on div at bounding box center [36, 12] width 14 height 14
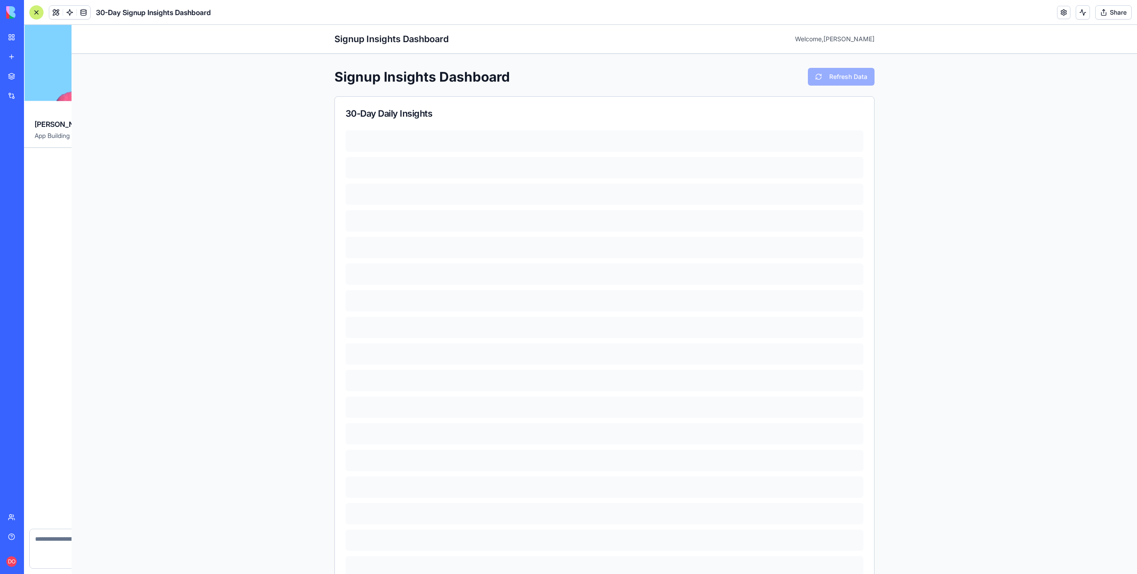
scroll to position [576, 0]
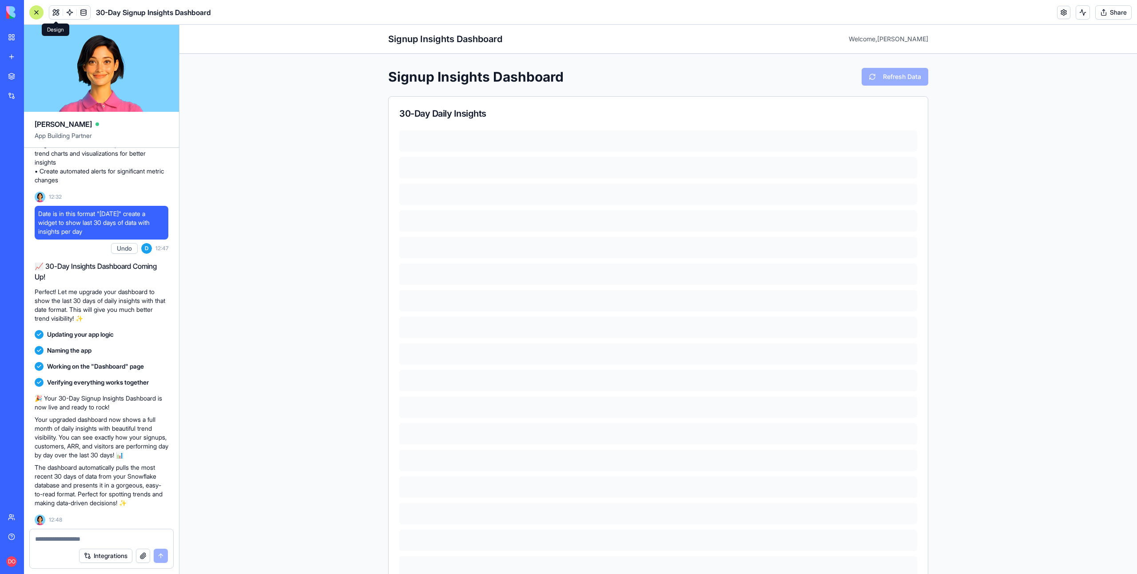
click at [55, 14] on button at bounding box center [55, 12] width 13 height 13
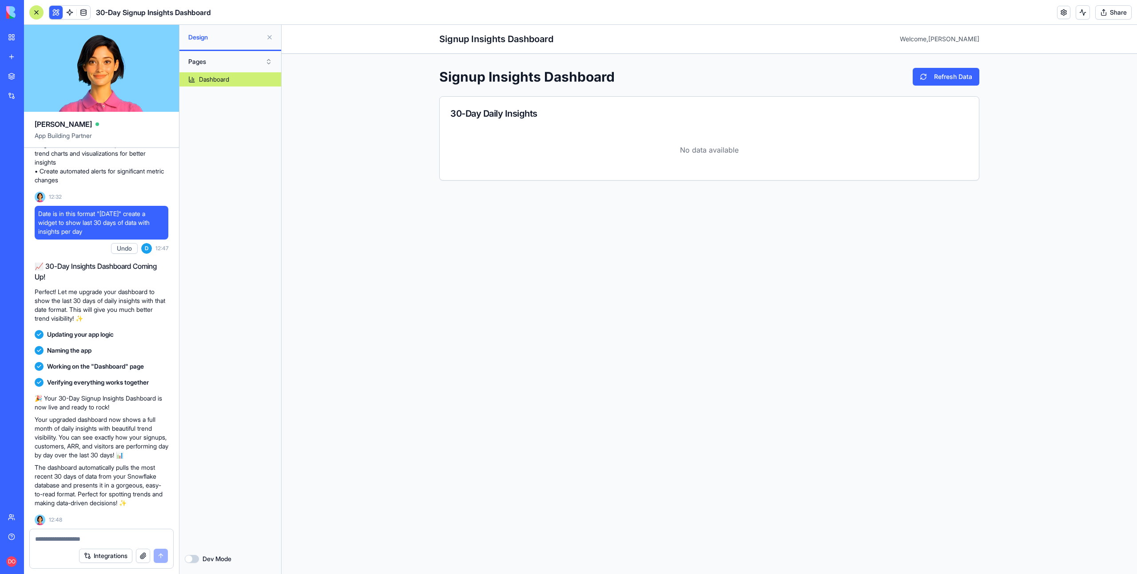
click at [402, 282] on div "Signup Insights Dashboard Welcome, Dan Signup Insights Dashboard Refresh Data 3…" at bounding box center [708, 300] width 855 height 550
click at [190, 559] on button "Dev Mode" at bounding box center [192, 559] width 14 height 8
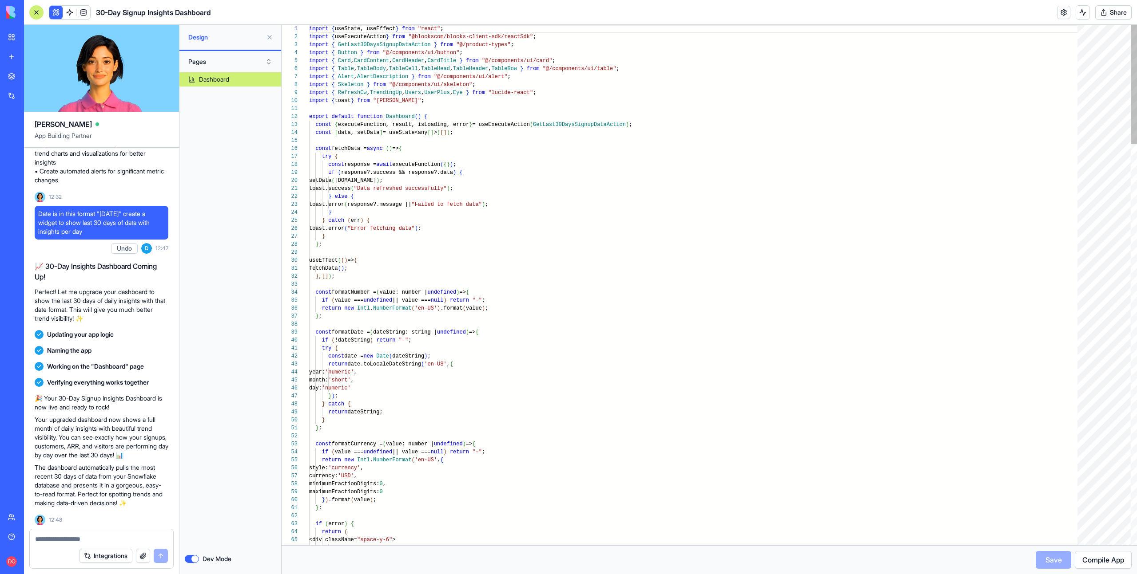
scroll to position [56, 0]
type textarea "**********"
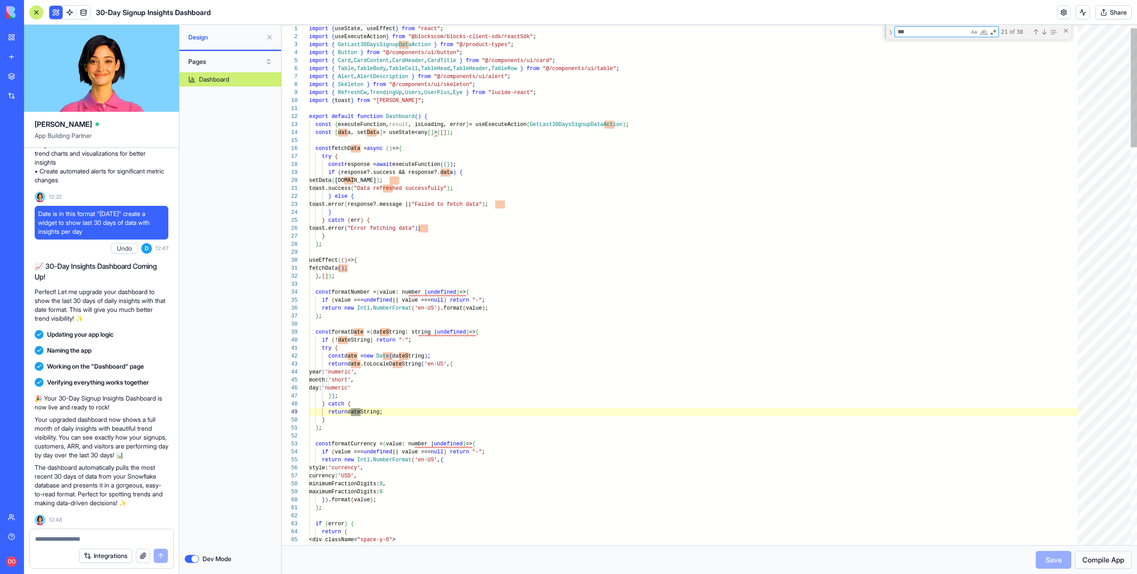
type textarea "****"
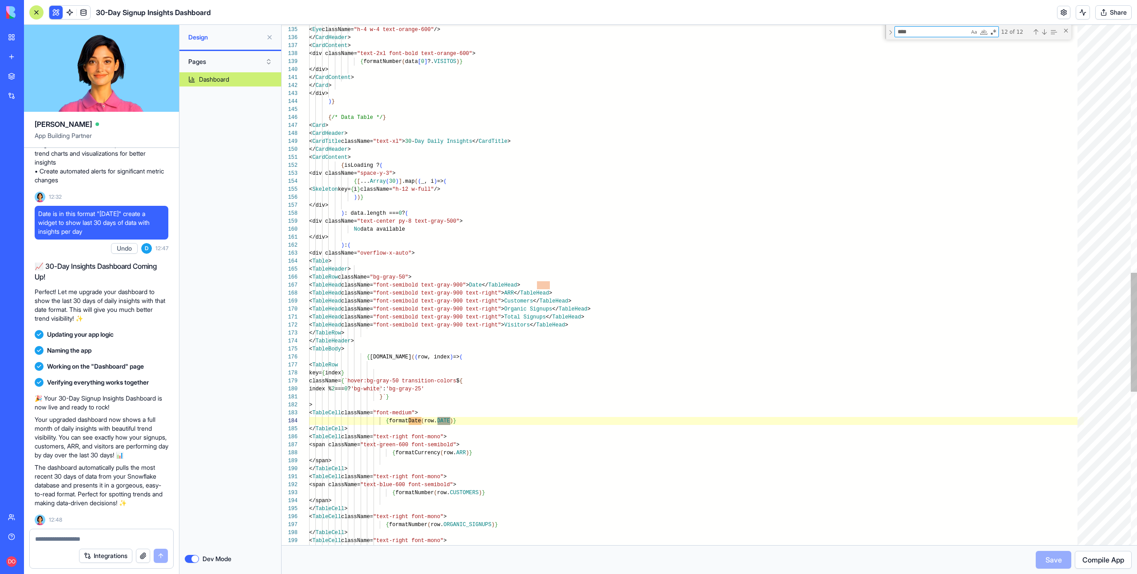
scroll to position [80, 58]
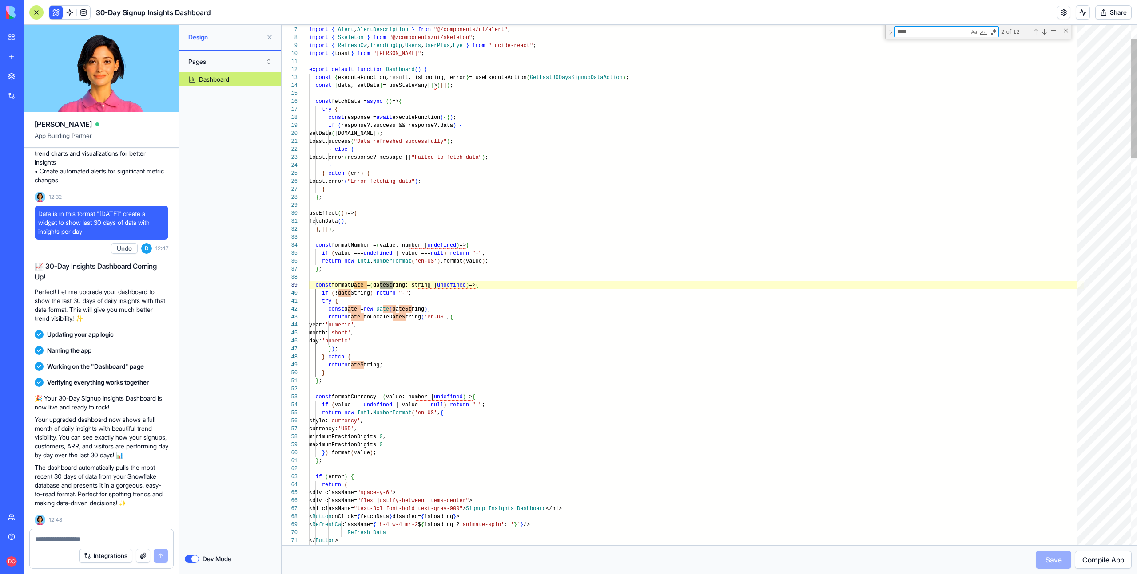
type textarea "**********"
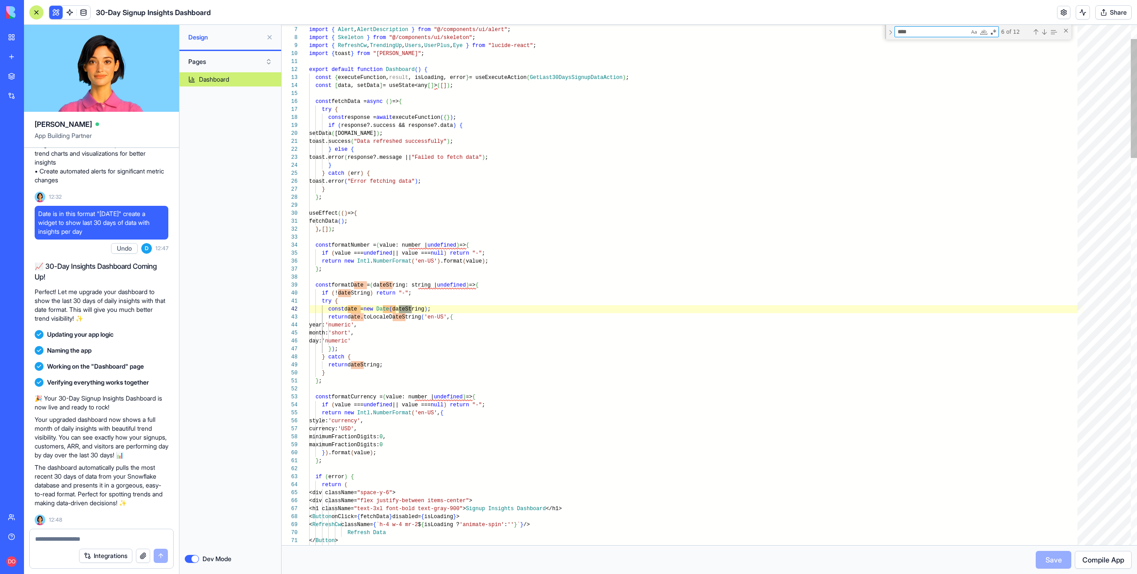
scroll to position [80, 103]
type textarea "****"
click at [58, 13] on button at bounding box center [55, 12] width 13 height 13
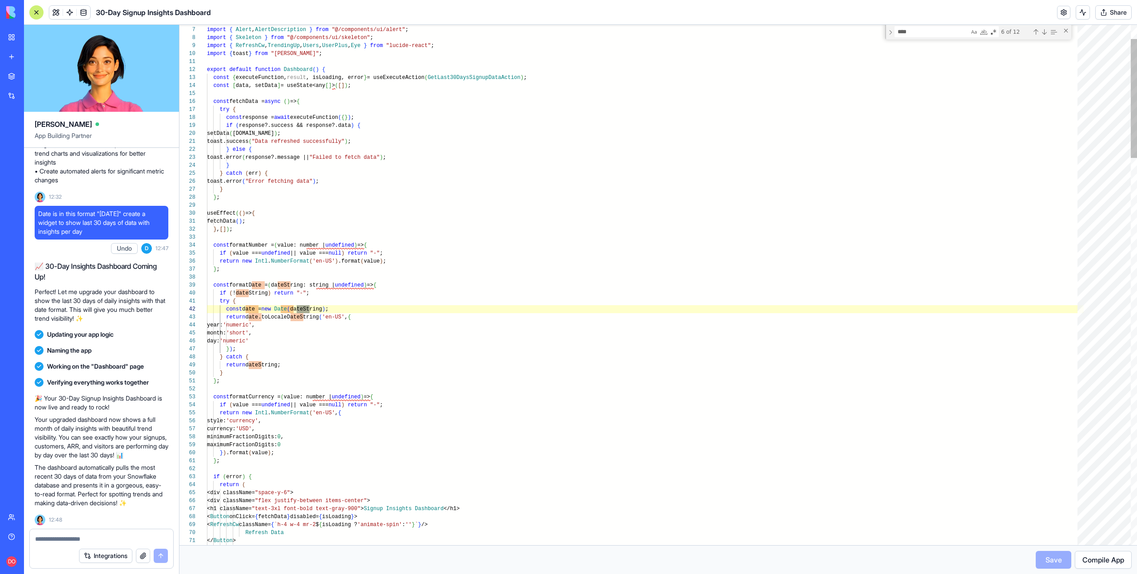
click at [58, 13] on button at bounding box center [55, 12] width 13 height 13
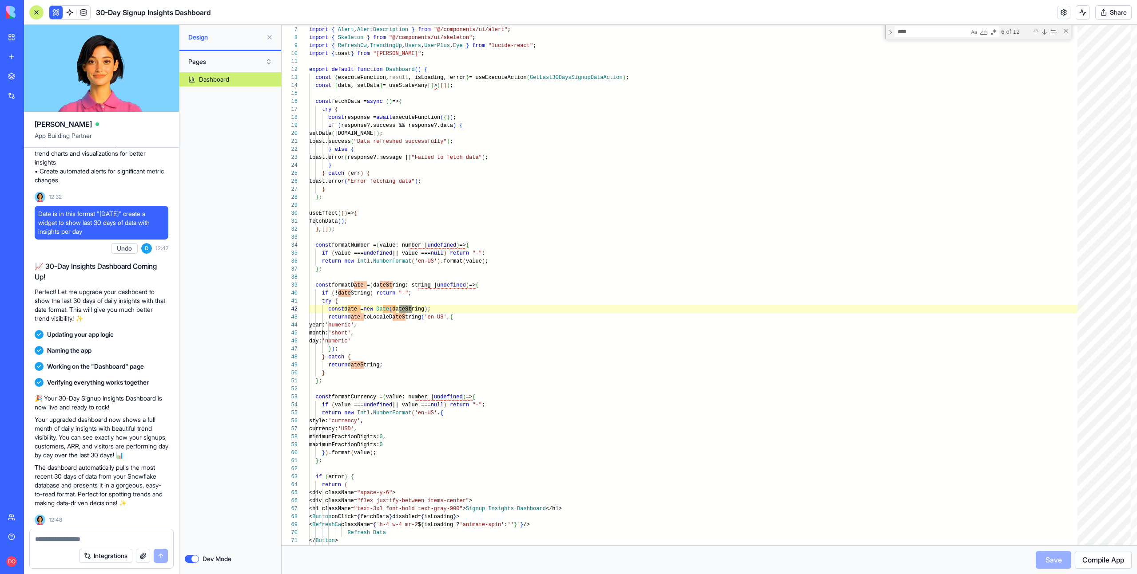
click at [193, 555] on button "Dev Mode" at bounding box center [192, 559] width 14 height 8
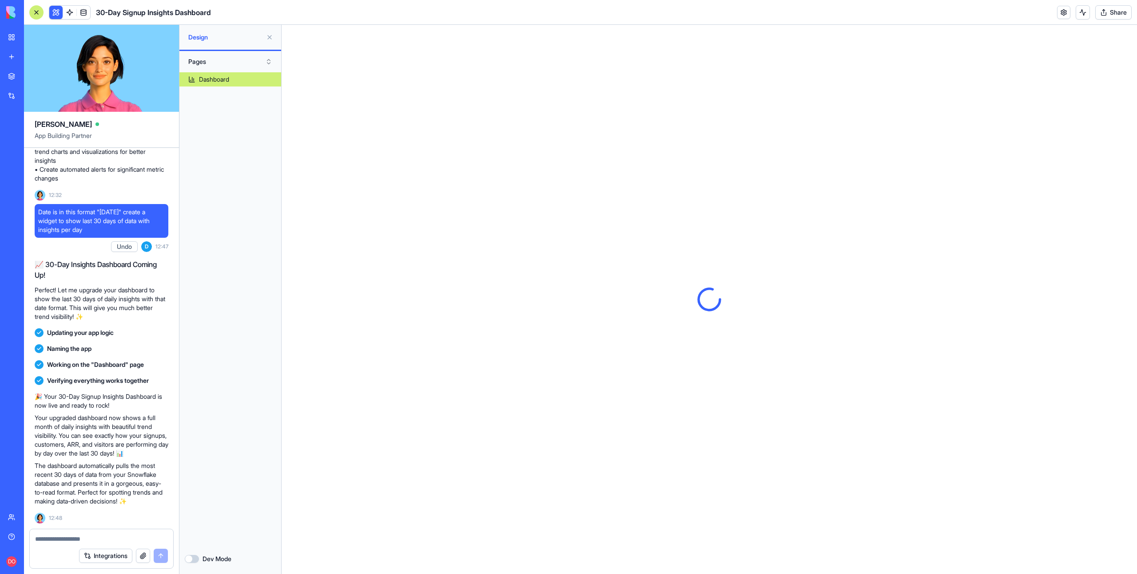
scroll to position [586, 0]
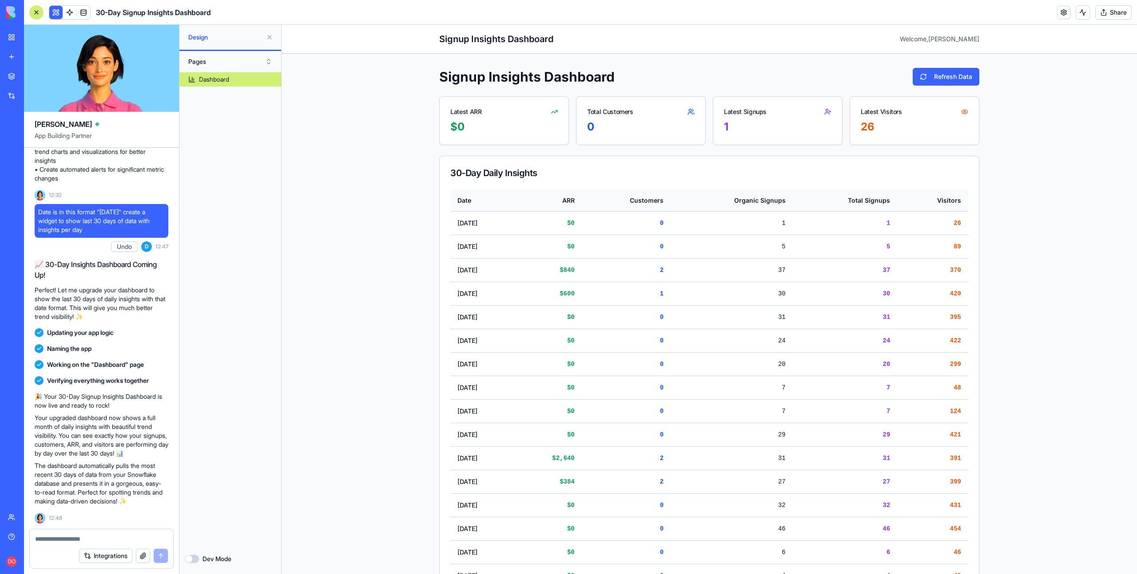
type button "on"
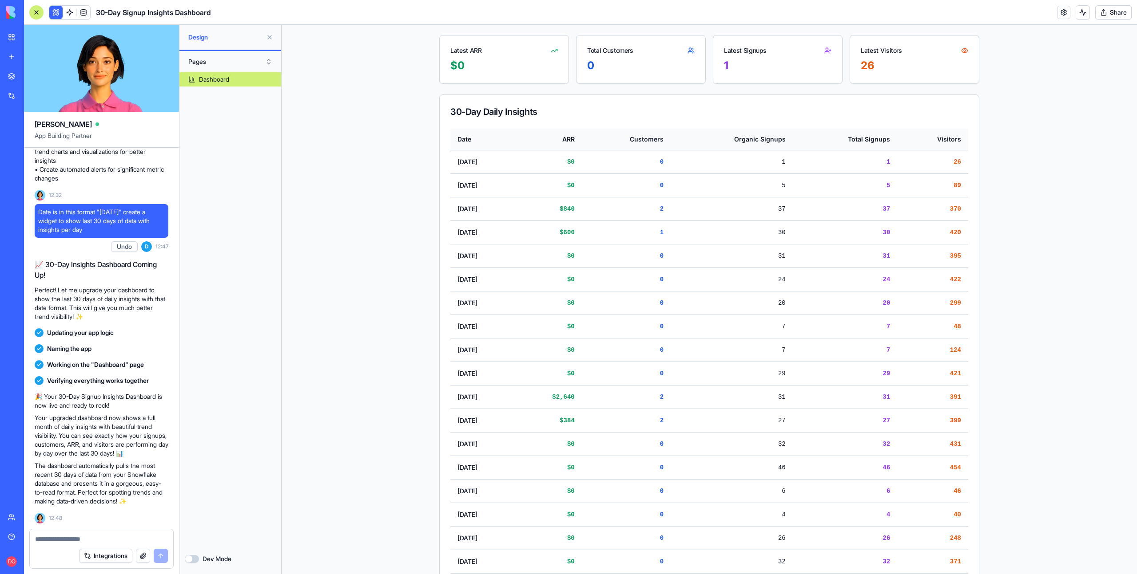
scroll to position [0, 0]
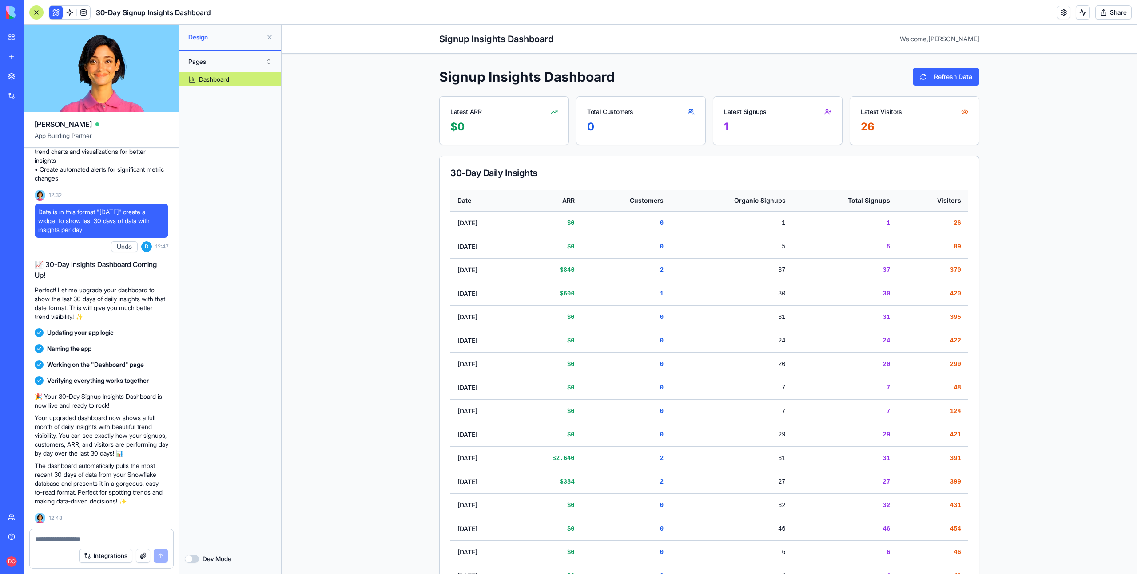
click at [72, 539] on textarea at bounding box center [101, 539] width 133 height 9
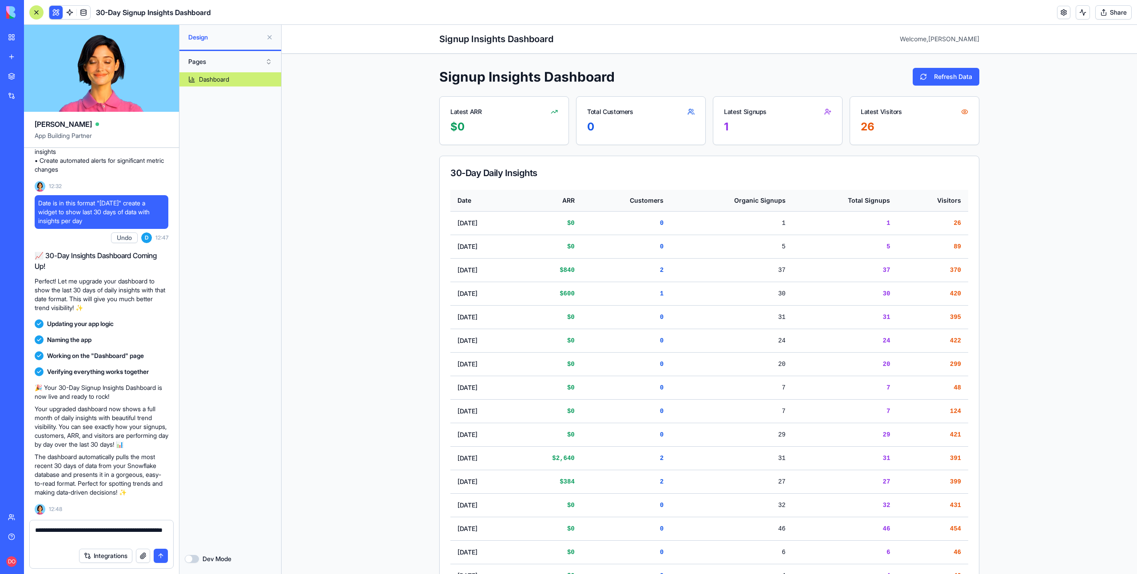
type textarea "**********"
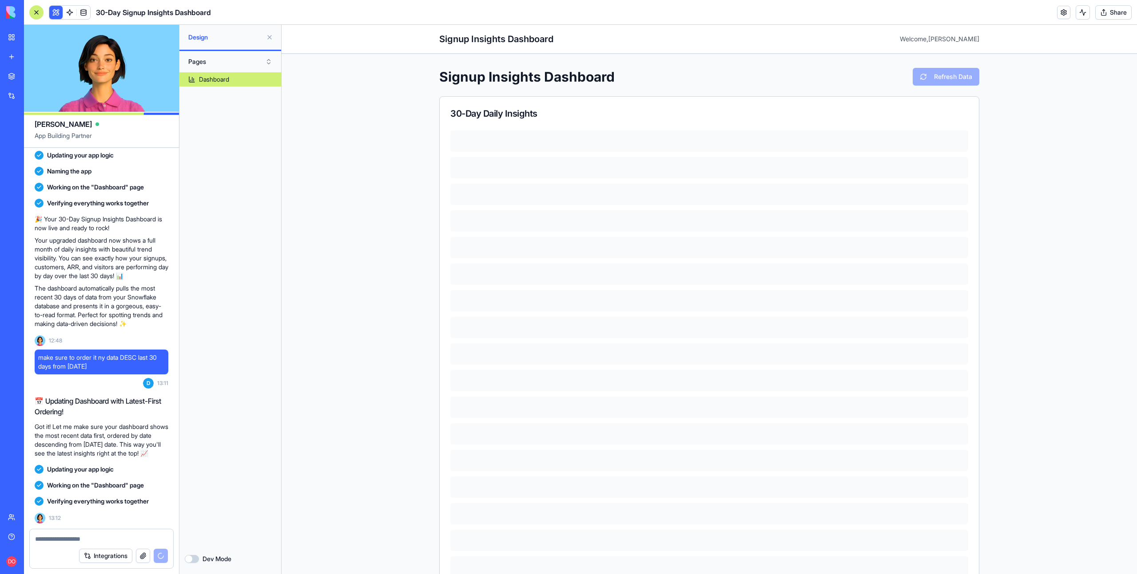
scroll to position [855, 0]
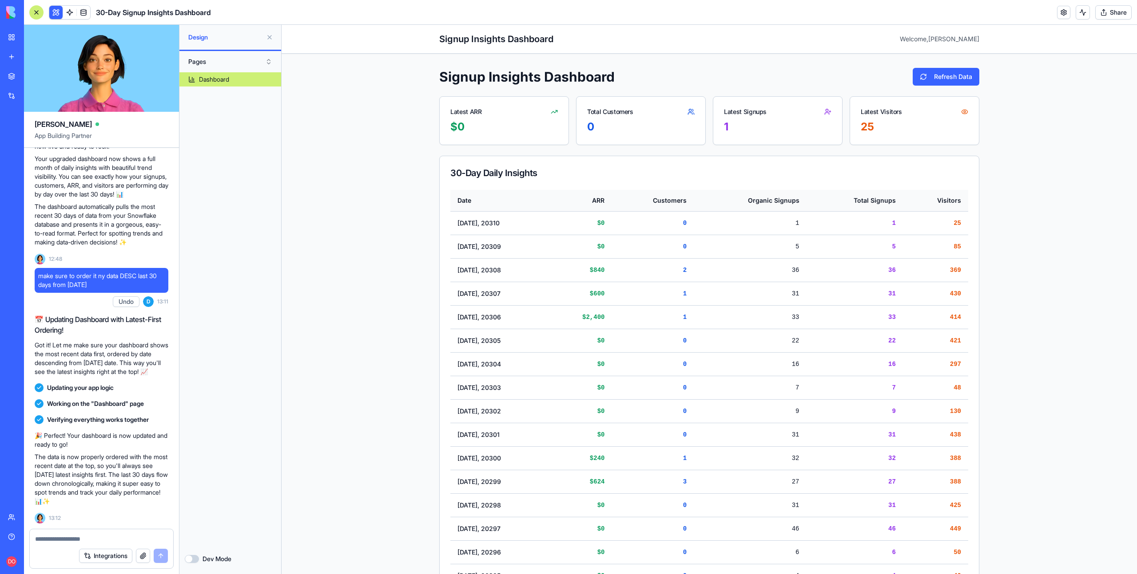
click at [320, 335] on div "Signup Insights Dashboard Welcome, Dan Signup Insights Dashboard Refresh Data L…" at bounding box center [708, 484] width 855 height 918
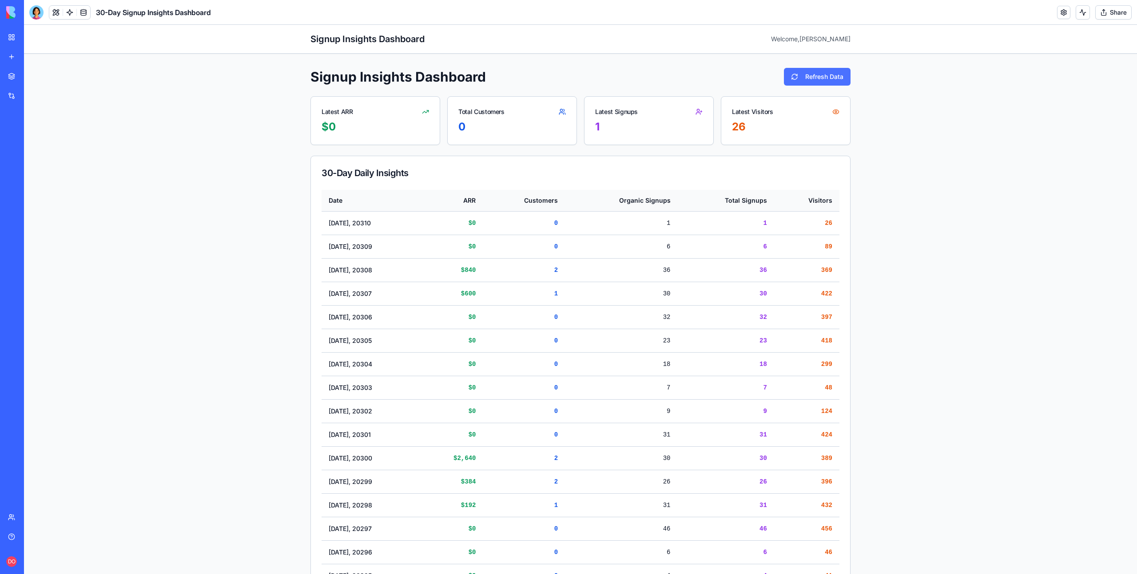
click at [806, 78] on button "Refresh Data" at bounding box center [817, 77] width 67 height 18
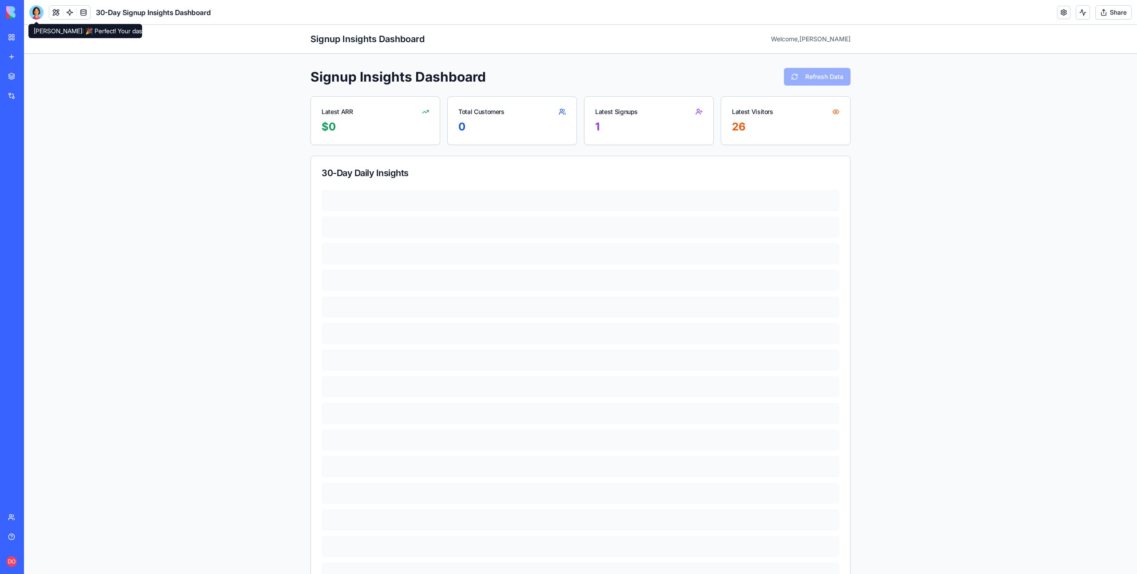
click at [34, 11] on div at bounding box center [36, 12] width 14 height 14
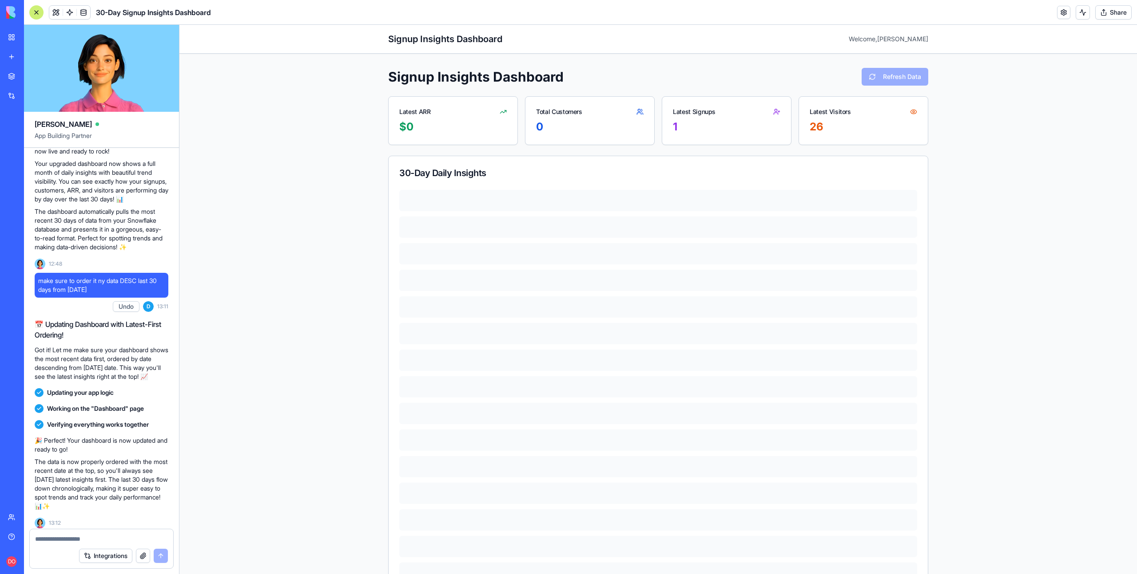
scroll to position [855, 0]
